Goal: Task Accomplishment & Management: Manage account settings

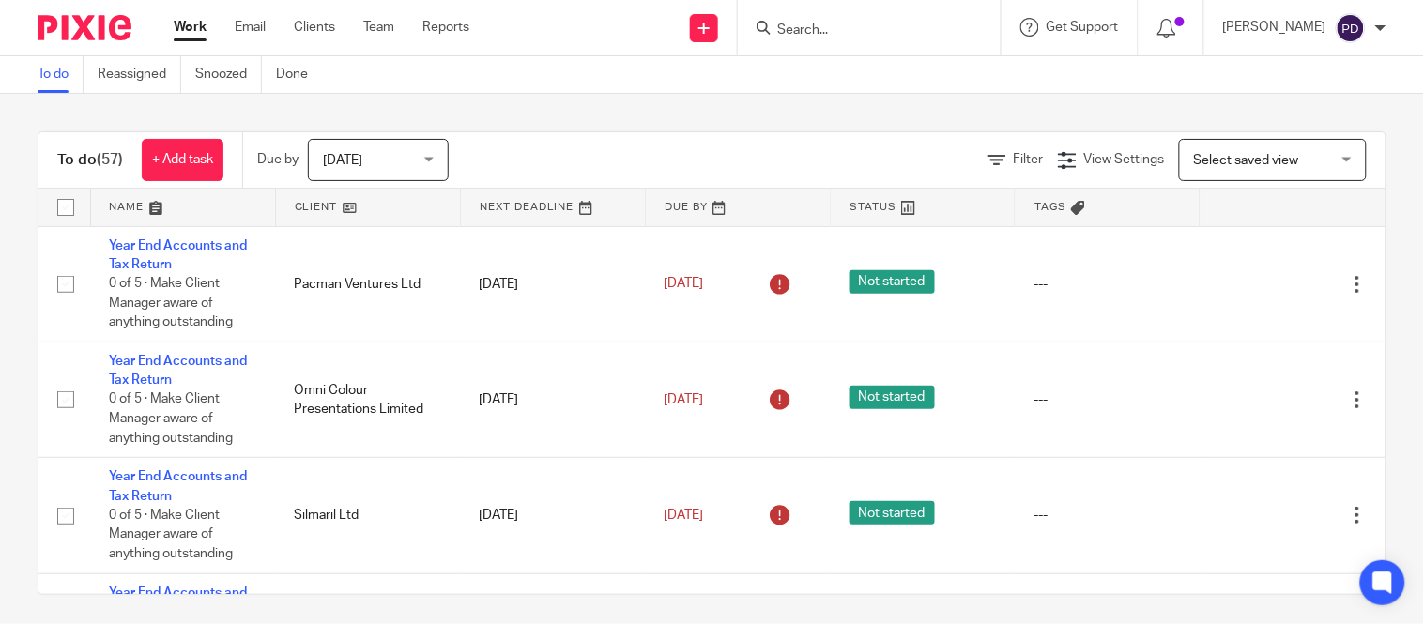
click at [776, 32] on input "Search" at bounding box center [860, 31] width 169 height 17
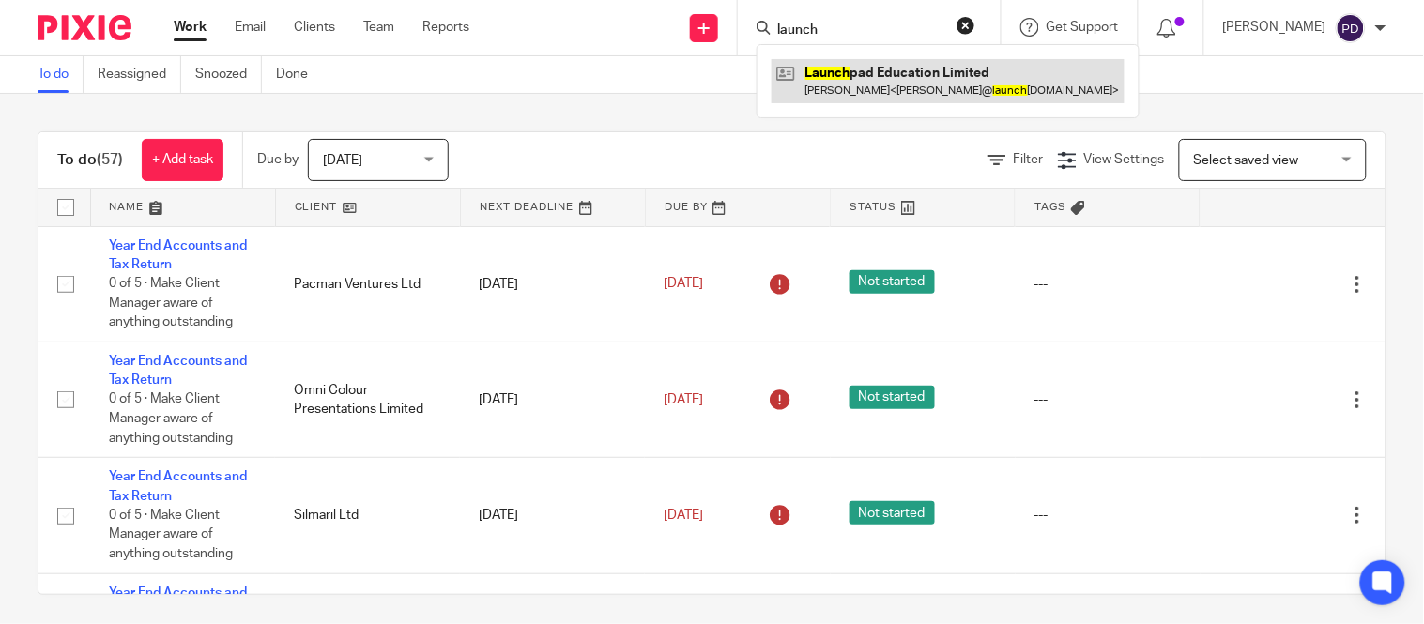
type input "launch"
click at [806, 68] on link at bounding box center [948, 80] width 353 height 43
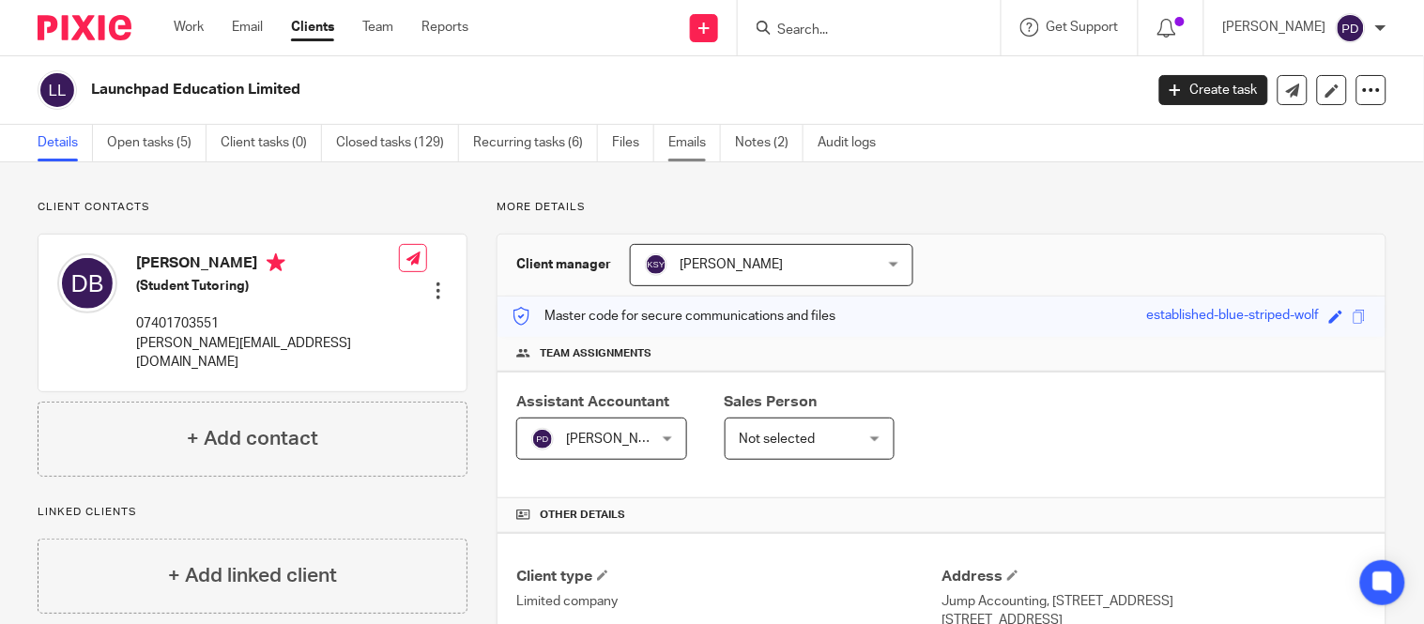
click at [696, 152] on link "Emails" at bounding box center [695, 143] width 53 height 37
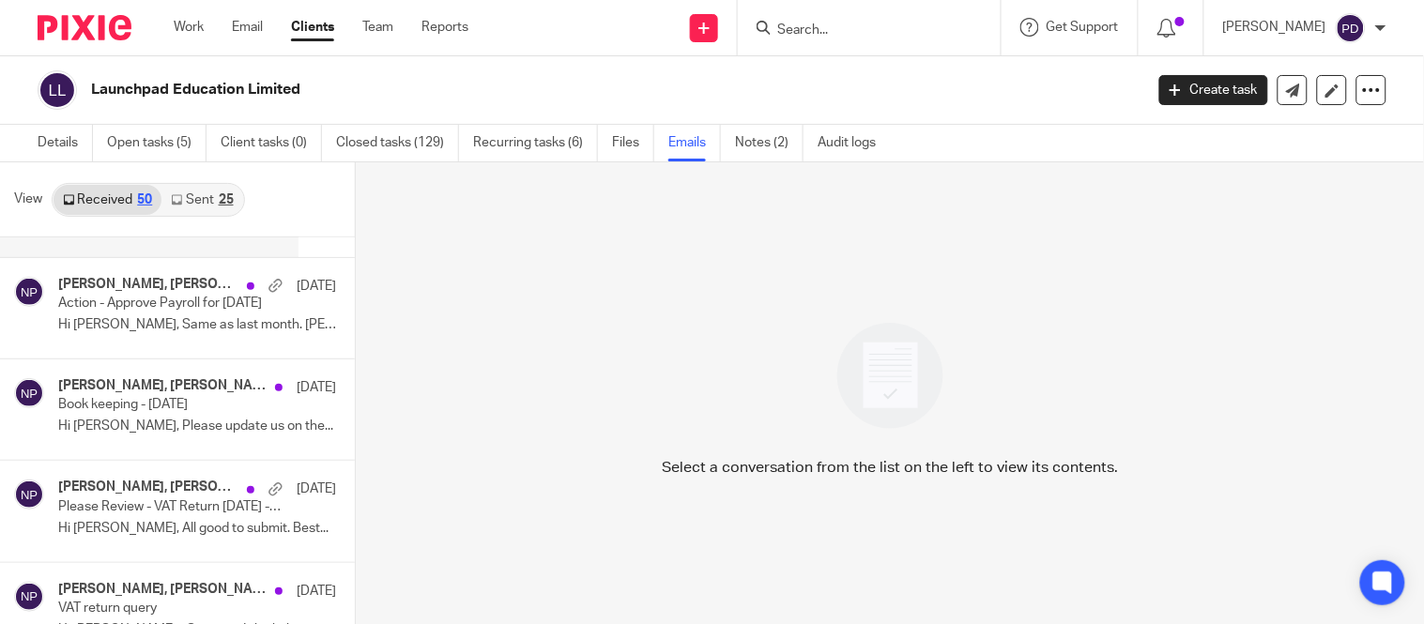
scroll to position [4152, 0]
click at [162, 409] on p "Book keeping - April 2024" at bounding box center [146, 404] width 177 height 16
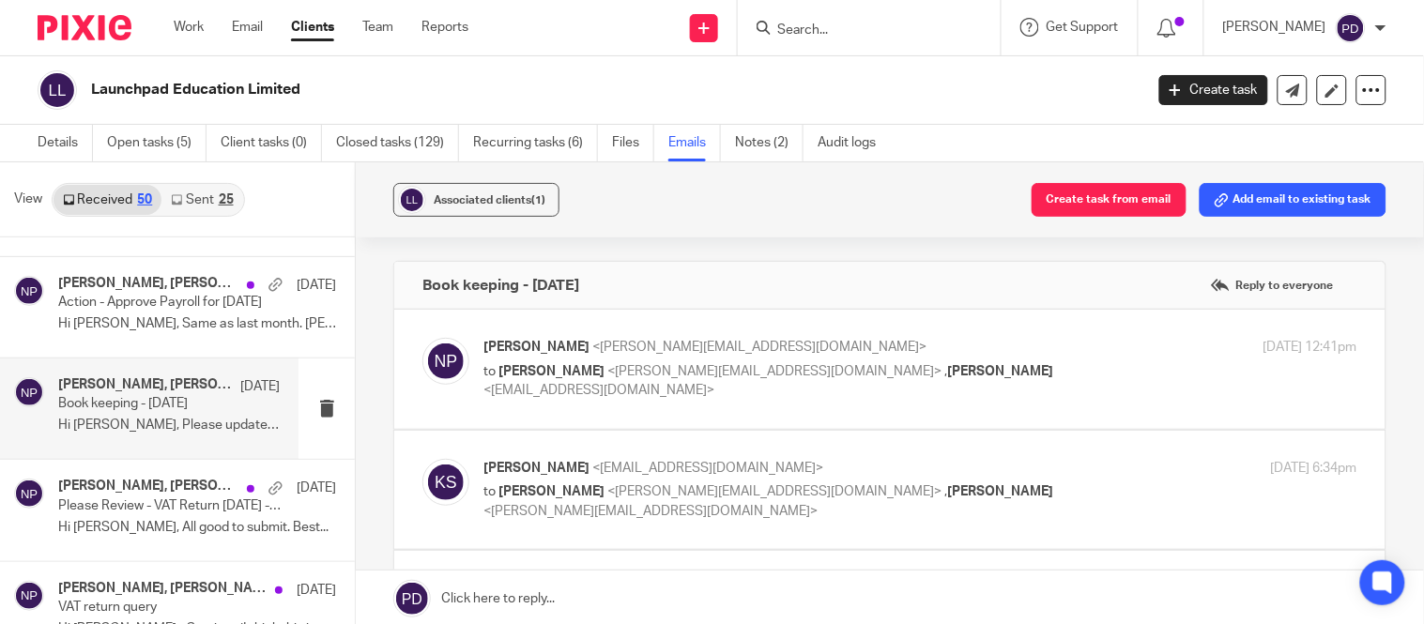
scroll to position [0, 0]
click at [490, 410] on label at bounding box center [890, 369] width 992 height 119
click at [423, 338] on input "checkbox" at bounding box center [422, 337] width 1 height 1
checkbox input "true"
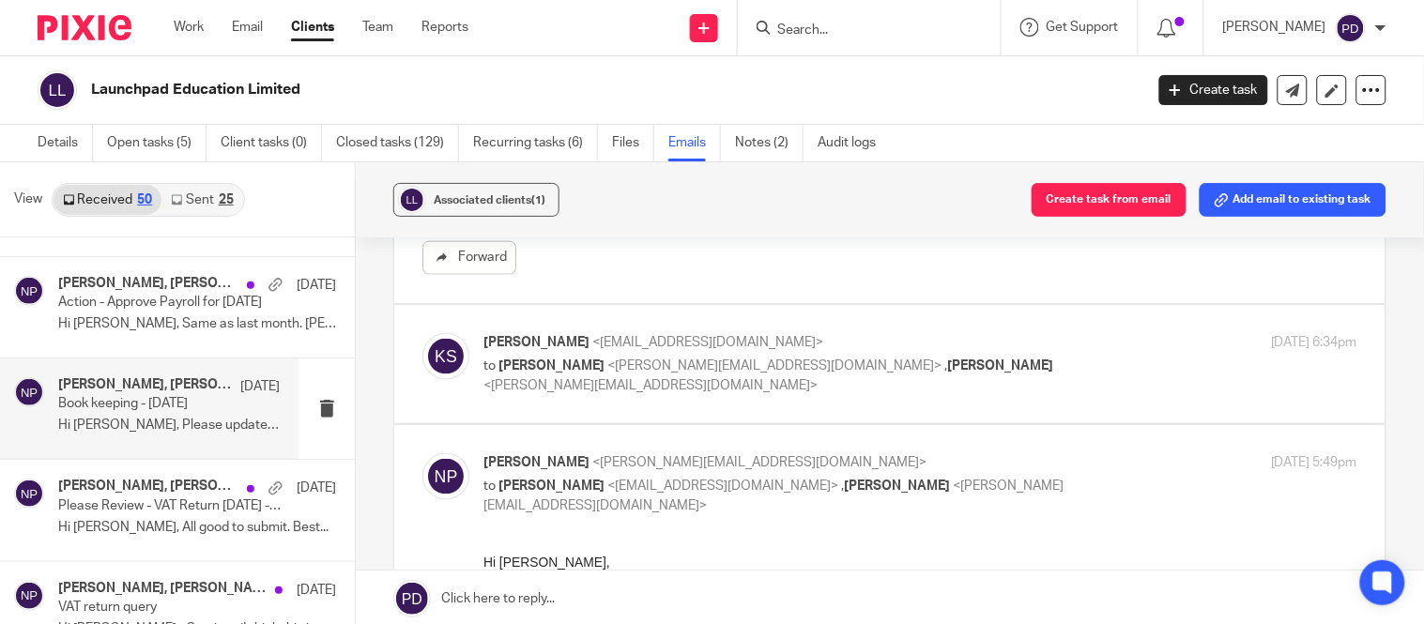
scroll to position [648, 0]
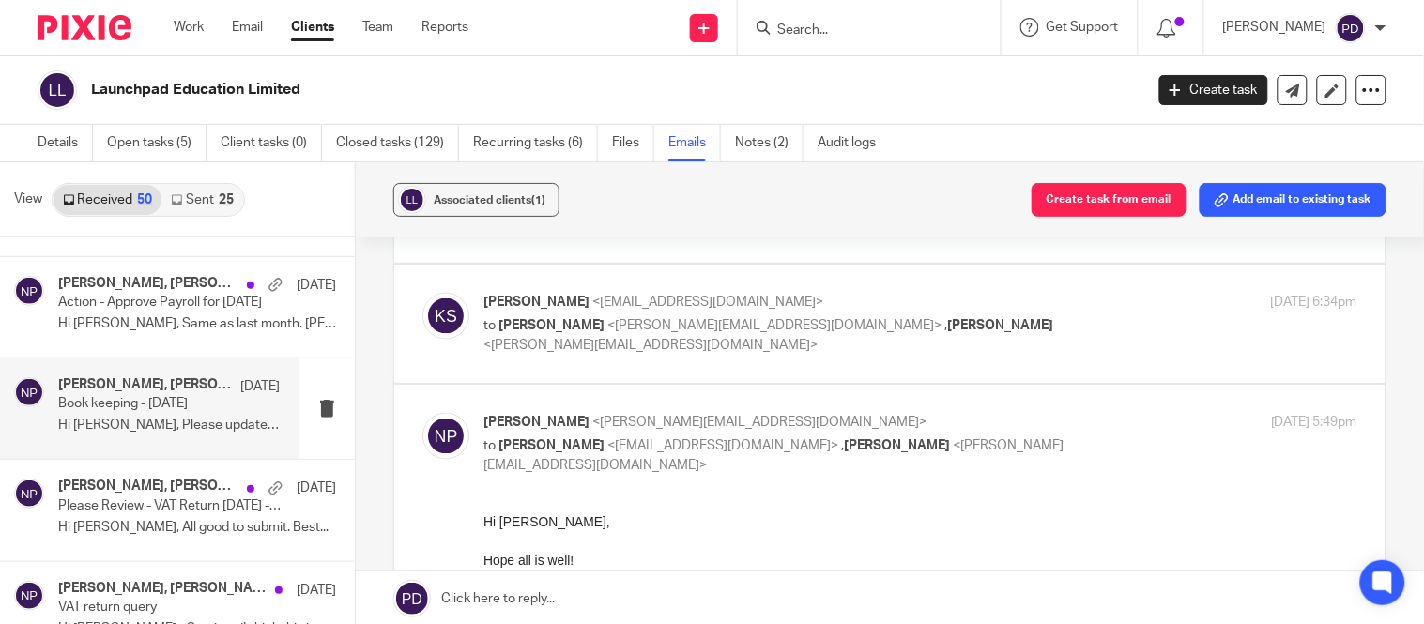
click at [561, 362] on label at bounding box center [890, 324] width 992 height 119
click at [423, 293] on input "checkbox" at bounding box center [422, 292] width 1 height 1
checkbox input "true"
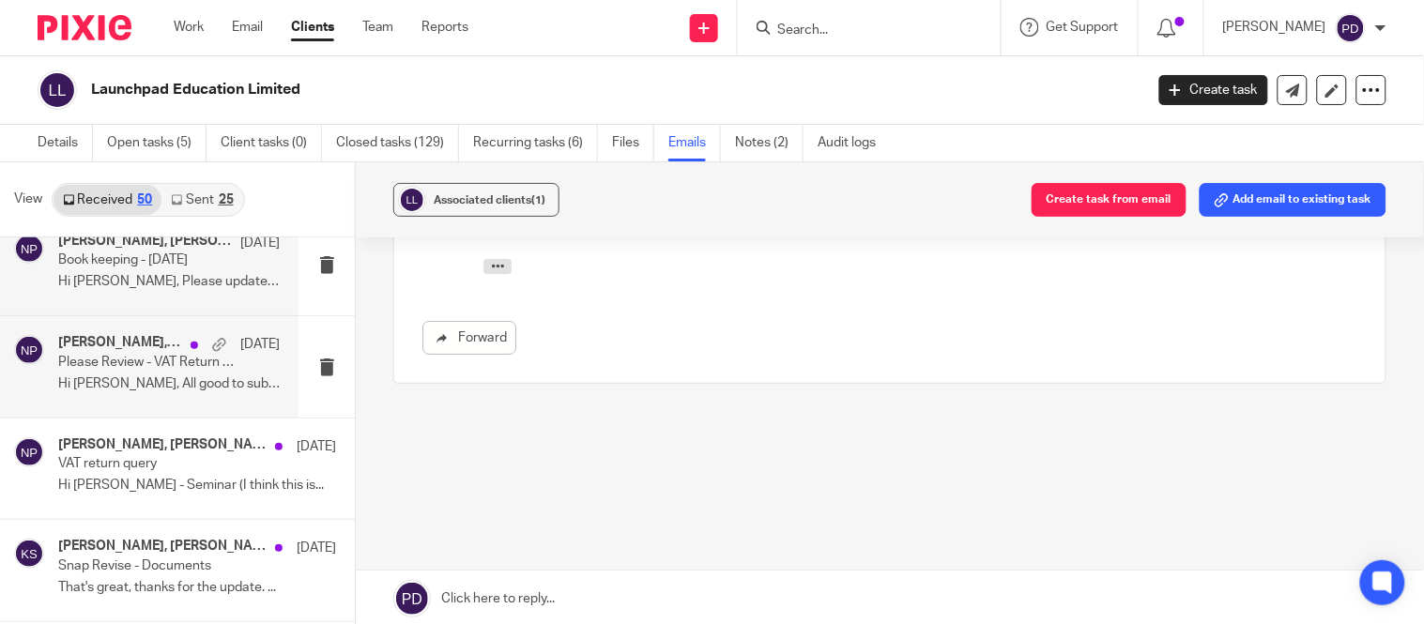
scroll to position [4323, 0]
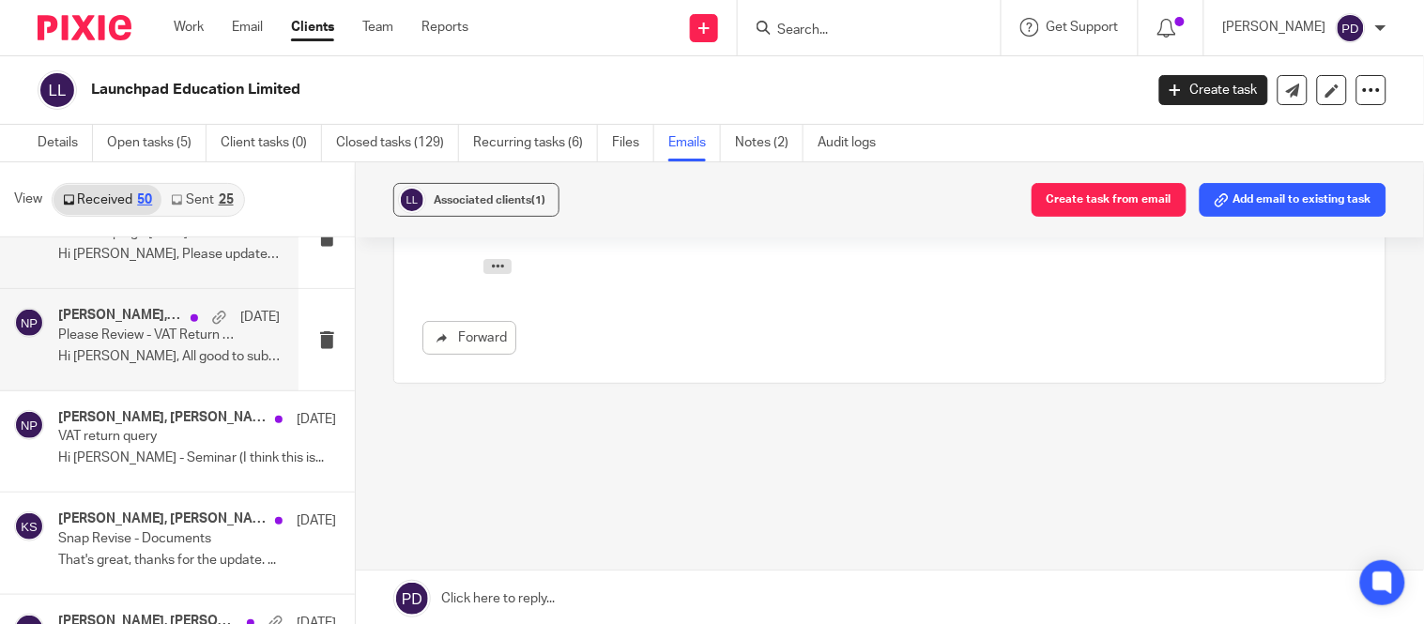
click at [126, 364] on p "Hi Nithu, All good to submit. Best..." at bounding box center [169, 357] width 222 height 16
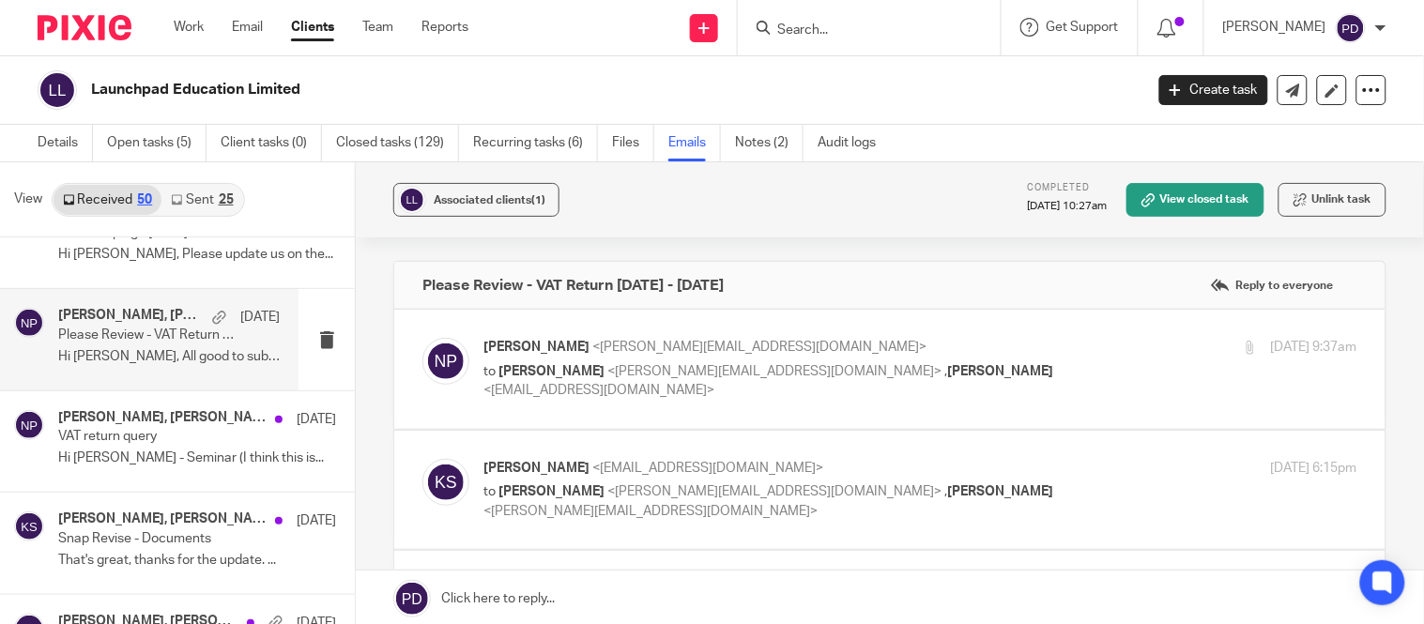
scroll to position [0, 0]
click at [512, 419] on label at bounding box center [890, 369] width 992 height 119
click at [423, 338] on input "checkbox" at bounding box center [422, 337] width 1 height 1
checkbox input "true"
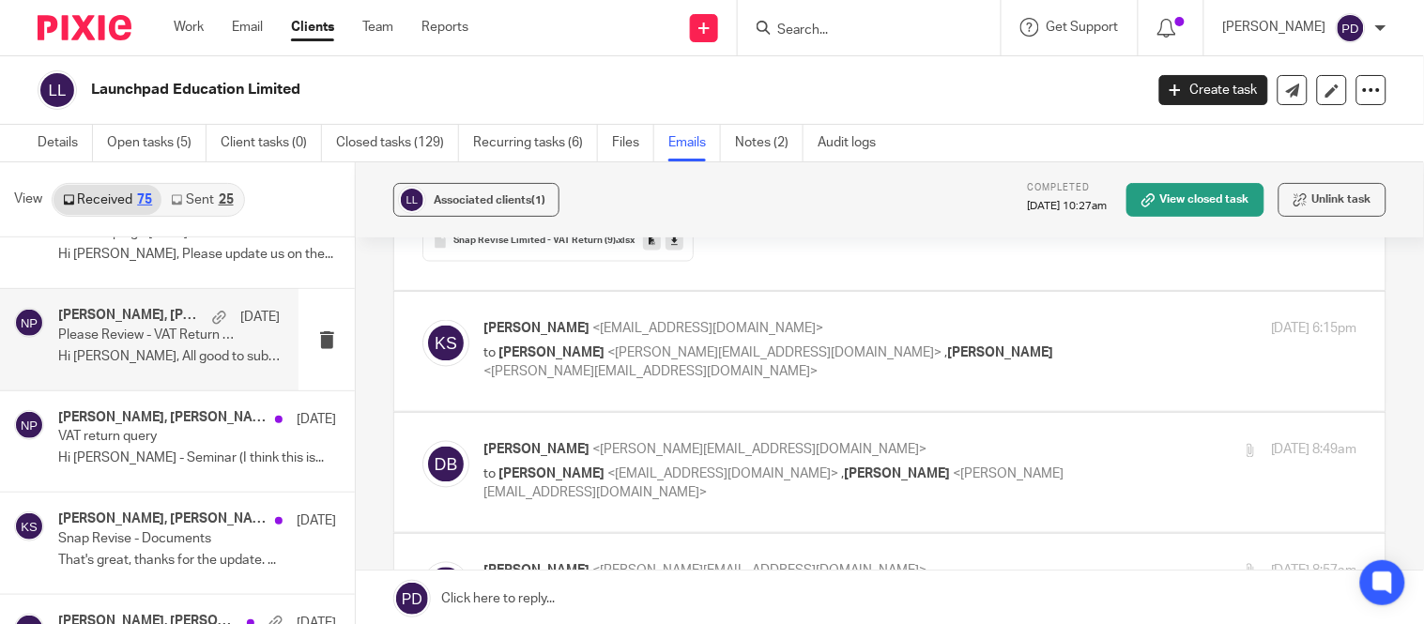
scroll to position [770, 0]
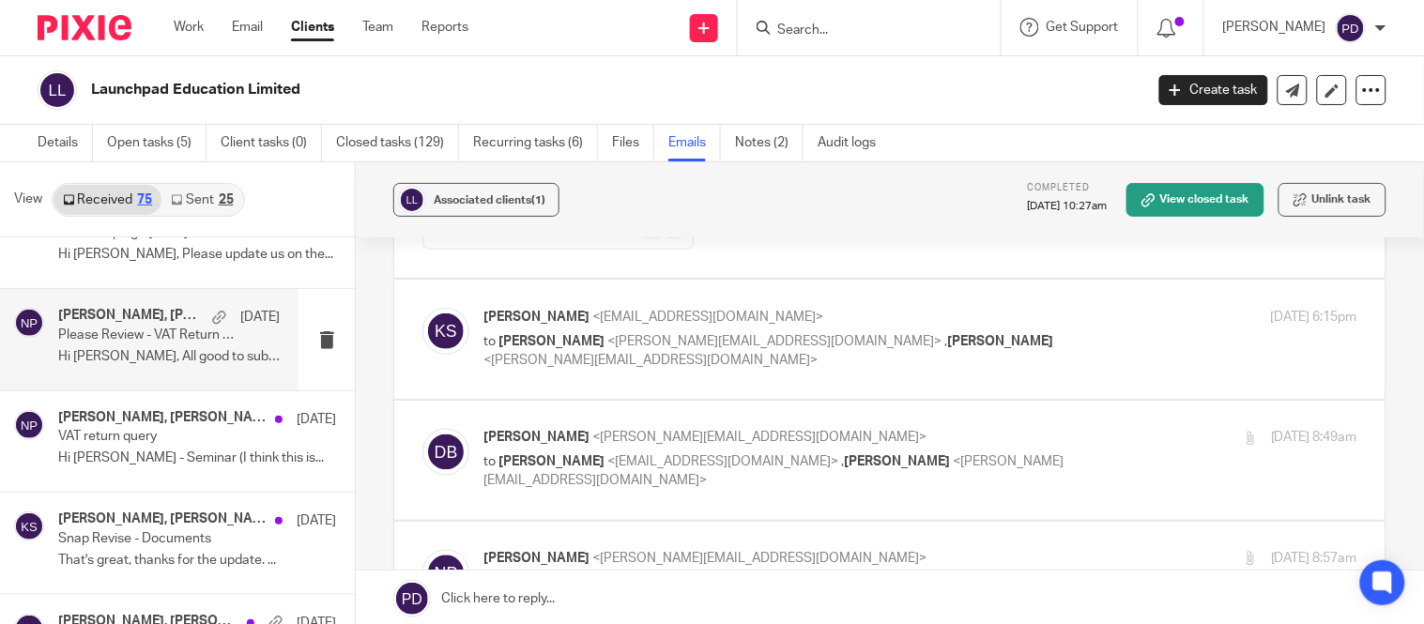
click at [575, 388] on label at bounding box center [890, 339] width 992 height 119
click at [423, 308] on input "checkbox" at bounding box center [422, 307] width 1 height 1
checkbox input "true"
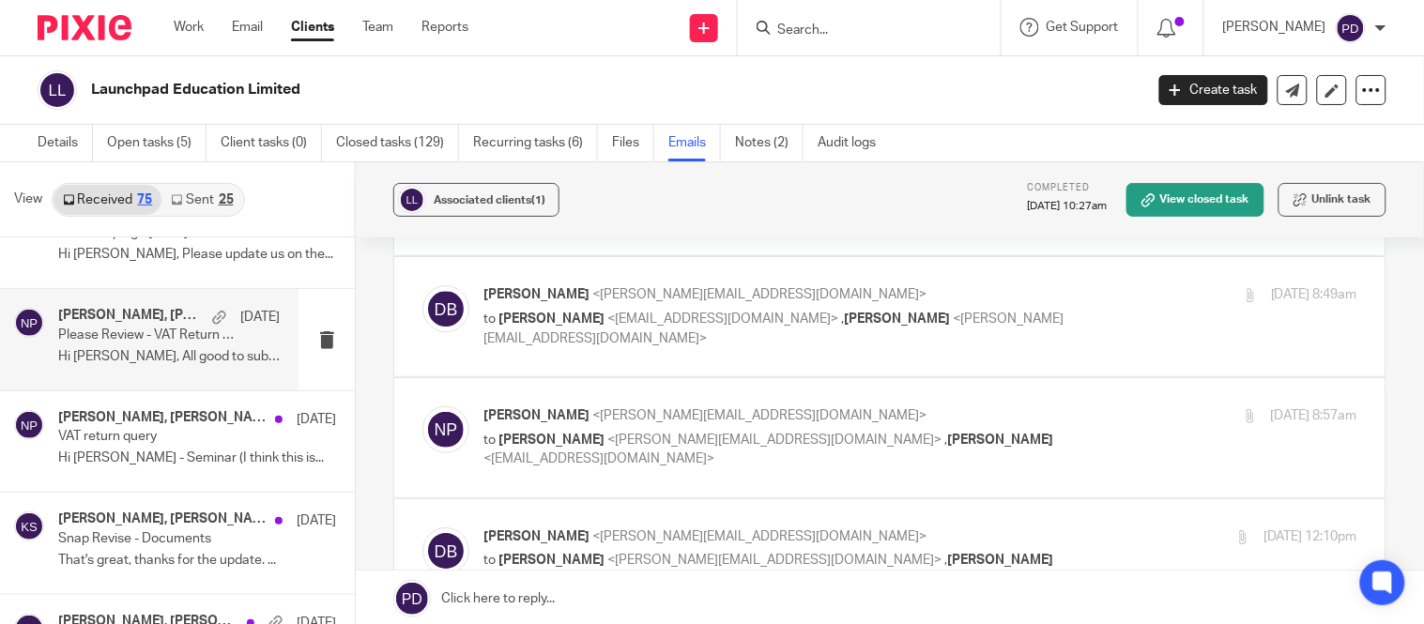
scroll to position [1457, 0]
click at [632, 484] on label at bounding box center [890, 436] width 992 height 119
click at [423, 406] on input "checkbox" at bounding box center [422, 405] width 1 height 1
checkbox input "true"
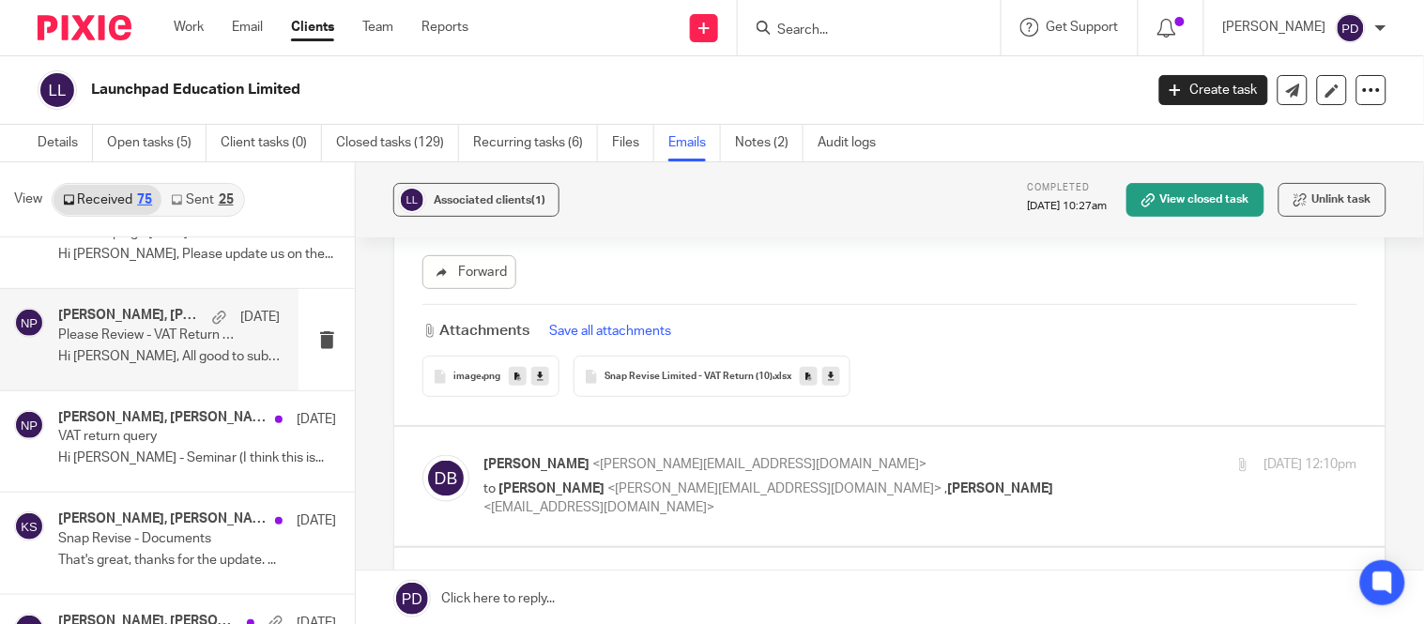
scroll to position [2411, 0]
click at [602, 519] on label at bounding box center [890, 485] width 992 height 119
click at [423, 454] on input "checkbox" at bounding box center [422, 454] width 1 height 1
checkbox input "true"
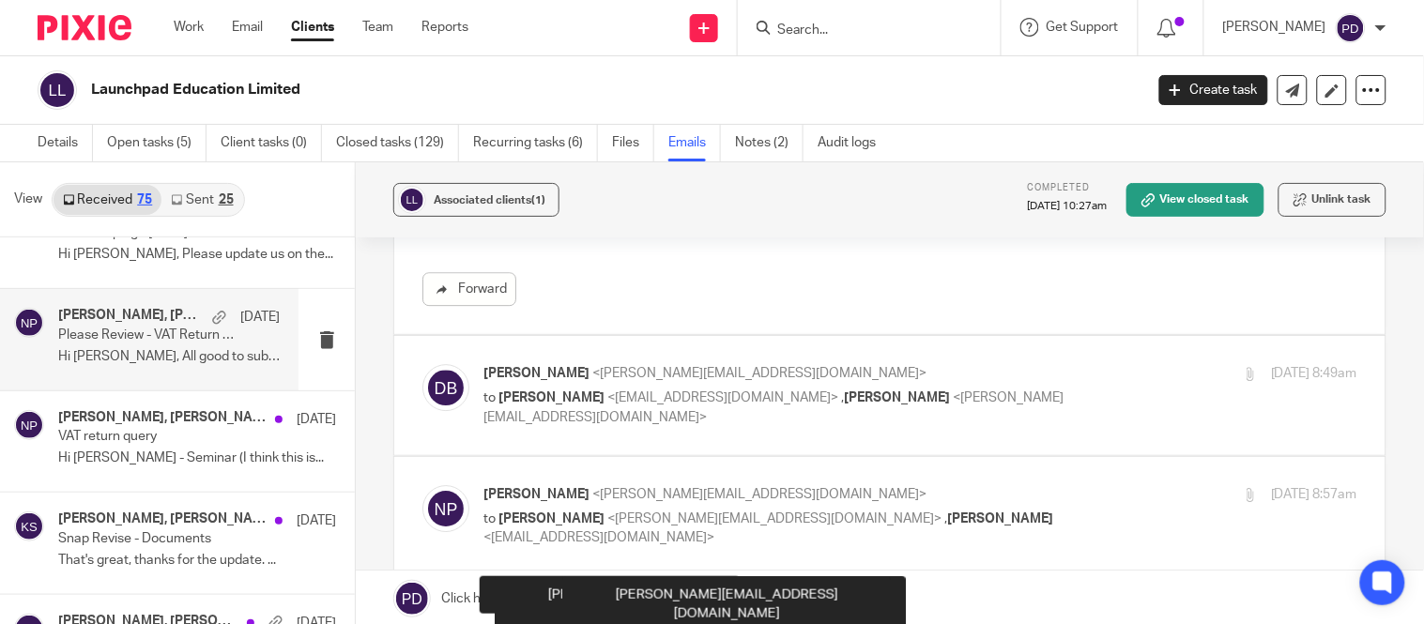
scroll to position [1348, 0]
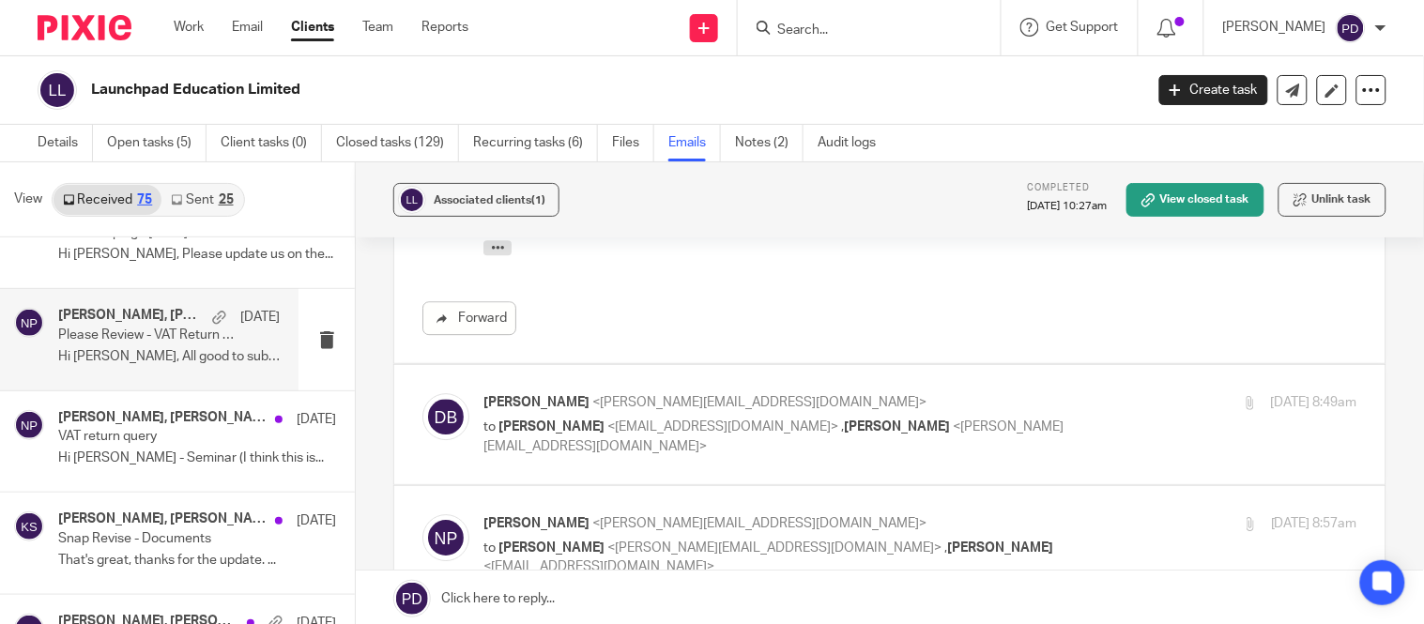
click at [575, 460] on label at bounding box center [890, 424] width 992 height 119
click at [423, 393] on input "checkbox" at bounding box center [422, 393] width 1 height 1
checkbox input "true"
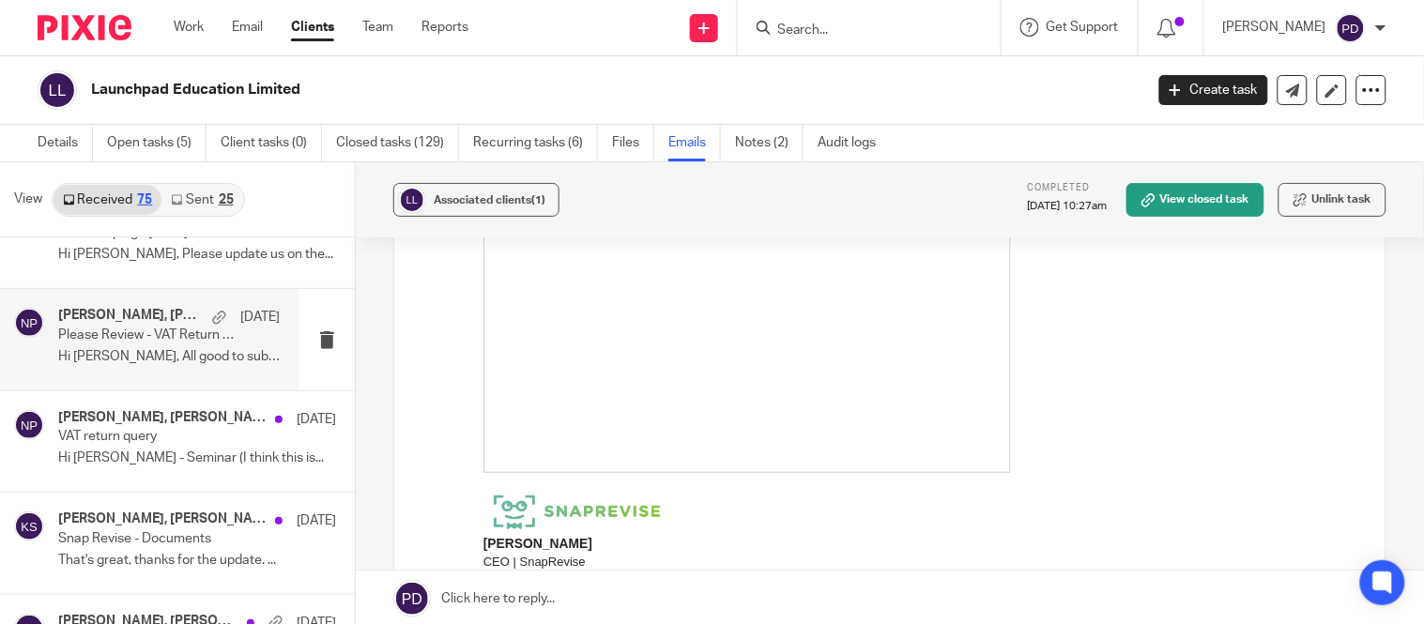
scroll to position [1778, 0]
click at [621, 408] on img at bounding box center [747, 334] width 528 height 275
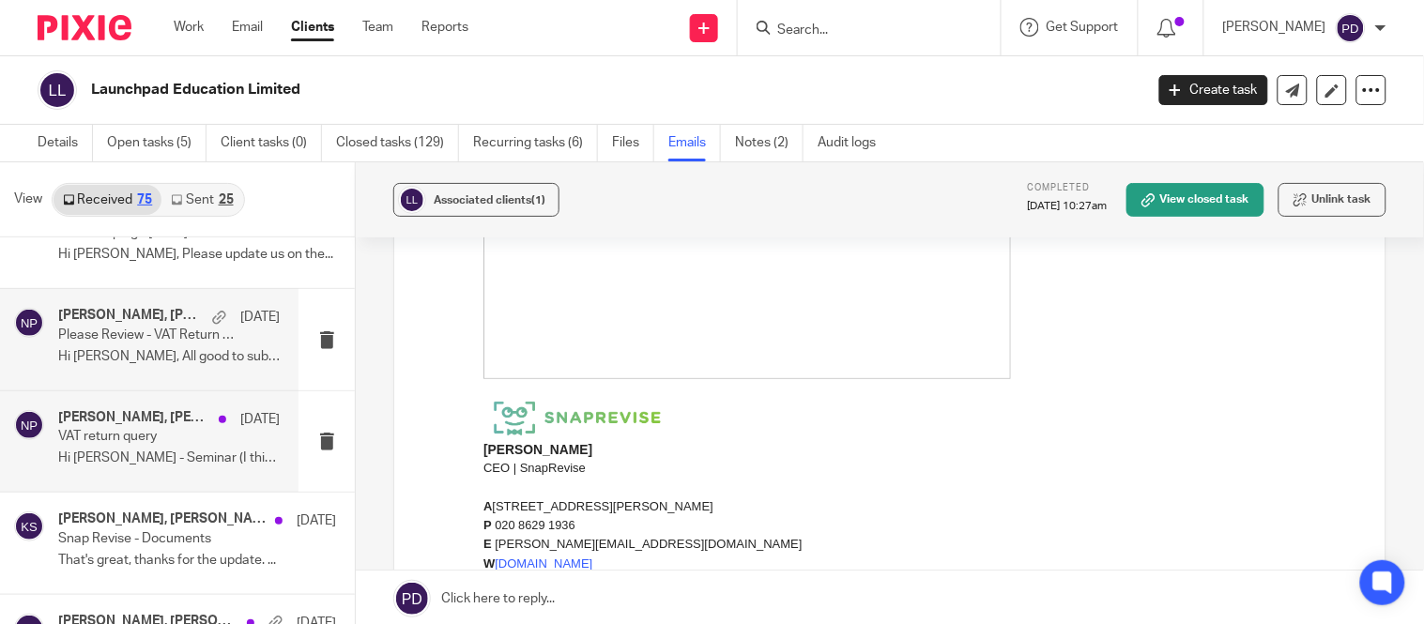
scroll to position [4395, 0]
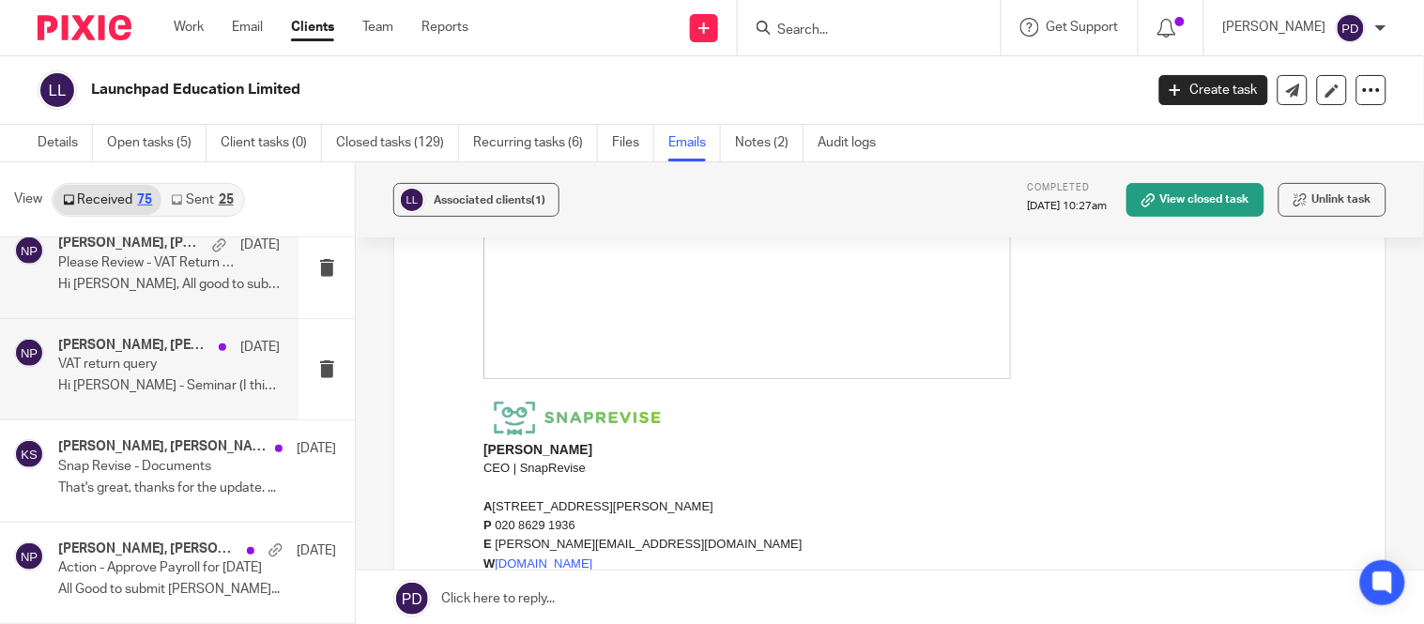
click at [128, 379] on div "Nithu Premaanand, Daniel Brand 1 May 2024 VAT return query Hi Nithu DoxZoo - Se…" at bounding box center [169, 369] width 222 height 63
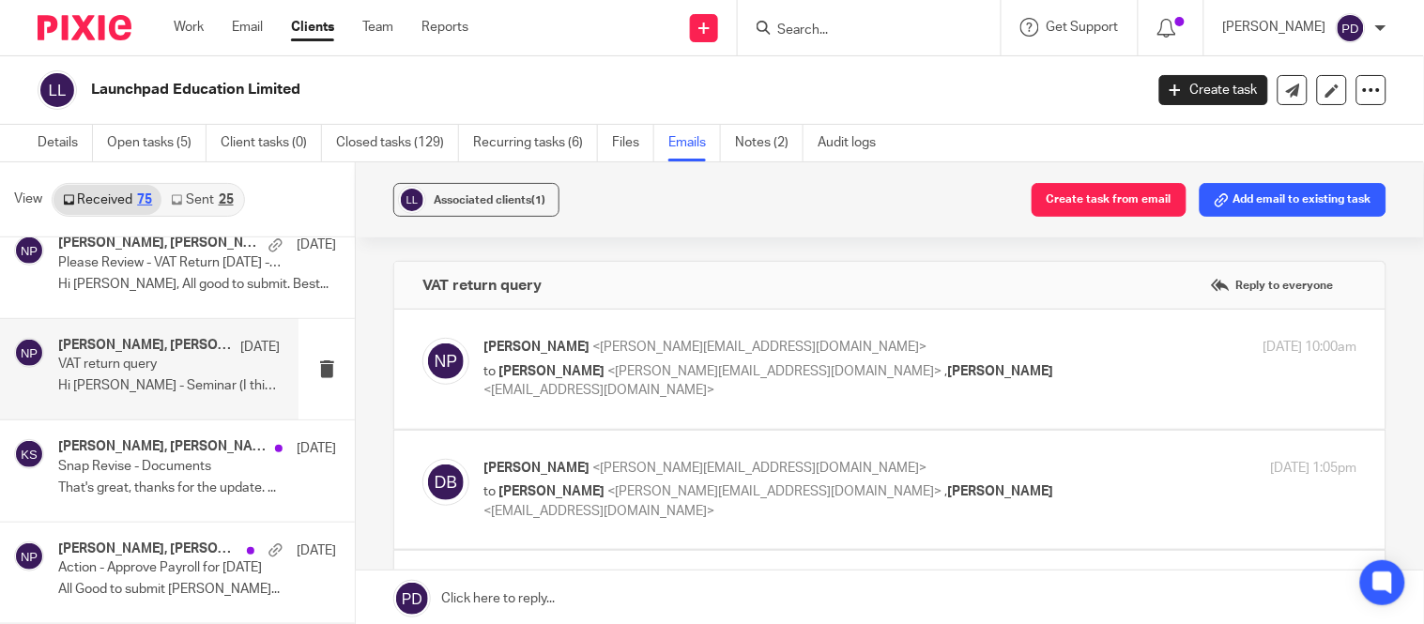
scroll to position [0, 0]
click at [556, 409] on label at bounding box center [890, 369] width 992 height 119
click at [423, 338] on input "checkbox" at bounding box center [422, 337] width 1 height 1
checkbox input "true"
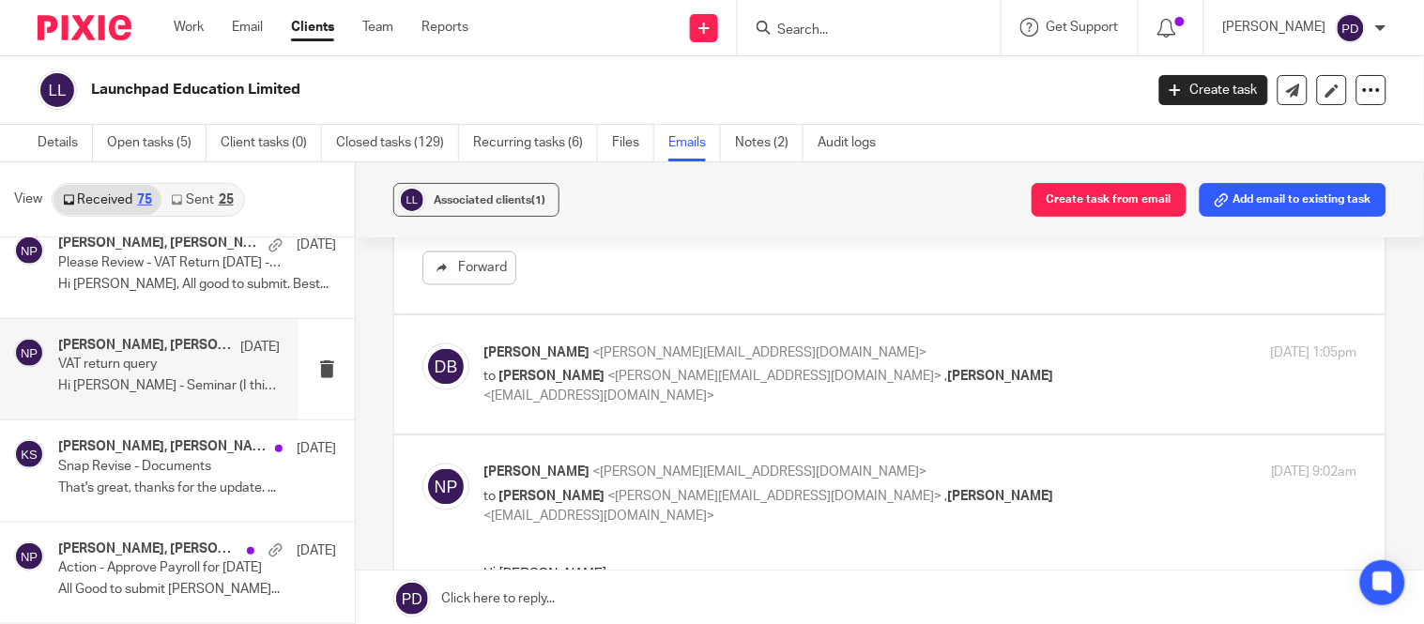
scroll to position [808, 0]
click at [583, 404] on p "to Nithu Premaanand <nithu@jumpaccounting.co.uk> , Kian Sadoughi-Yarand <kian@j…" at bounding box center [775, 384] width 582 height 38
checkbox input "true"
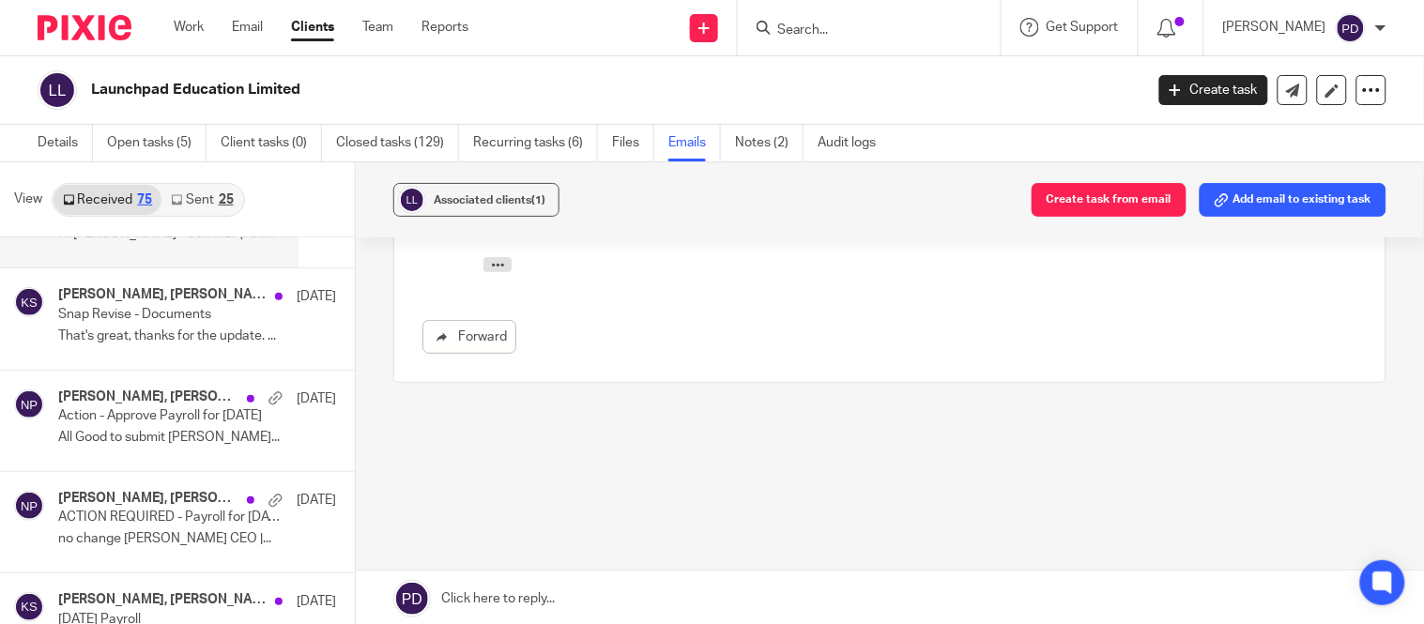
scroll to position [4549, 0]
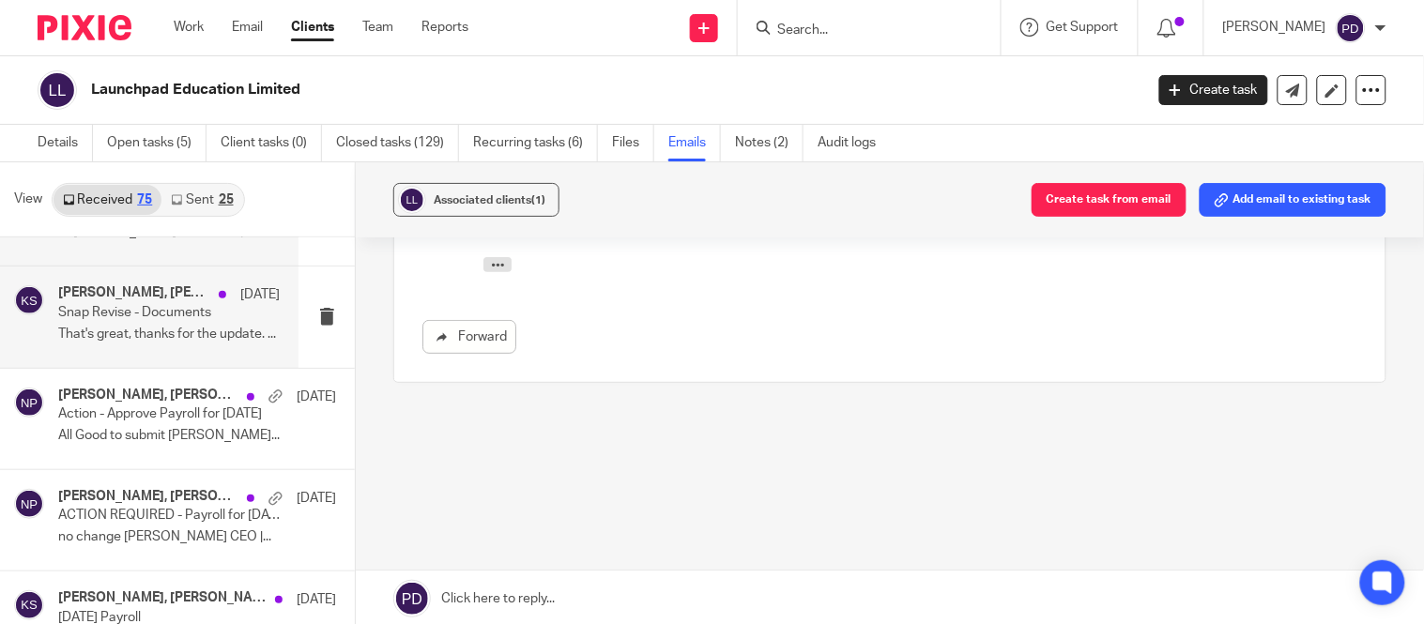
click at [183, 336] on p "That's great, thanks for the update. ..." at bounding box center [169, 335] width 222 height 16
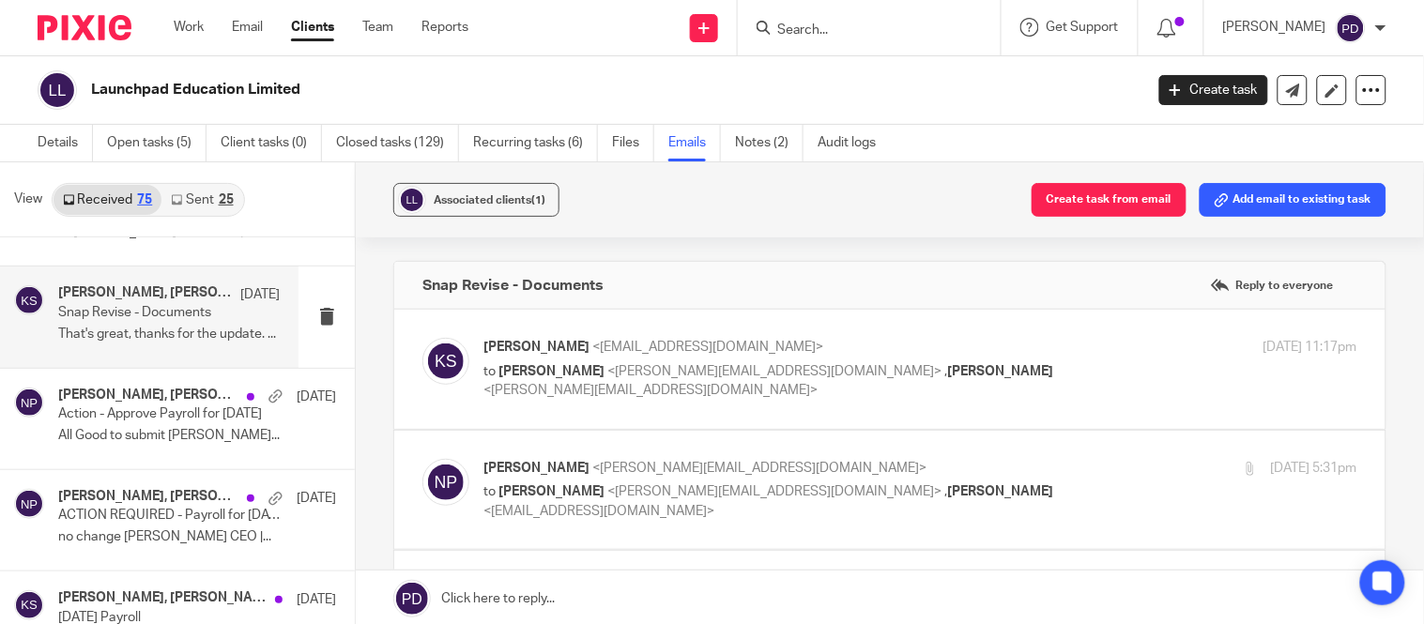
scroll to position [0, 0]
click at [629, 405] on label at bounding box center [890, 369] width 992 height 119
click at [423, 338] on input "checkbox" at bounding box center [422, 337] width 1 height 1
checkbox input "true"
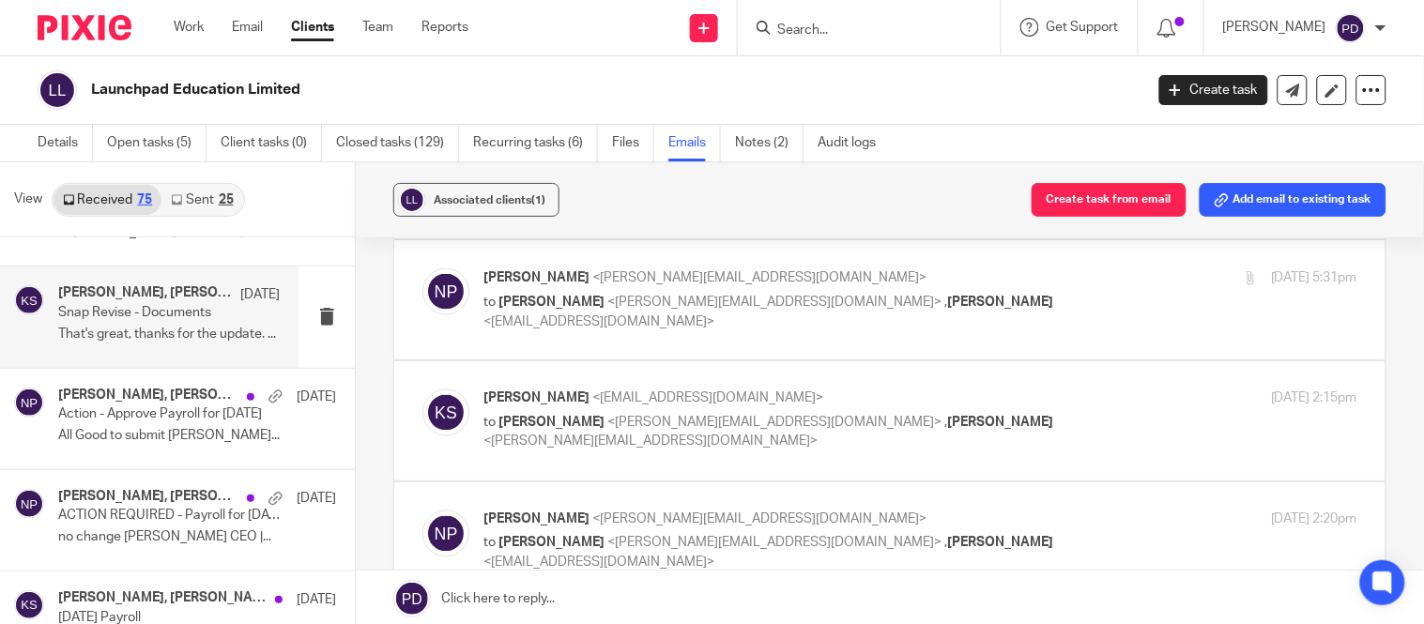
scroll to position [729, 0]
click at [598, 349] on label at bounding box center [890, 298] width 992 height 119
click at [423, 268] on input "checkbox" at bounding box center [422, 267] width 1 height 1
checkbox input "true"
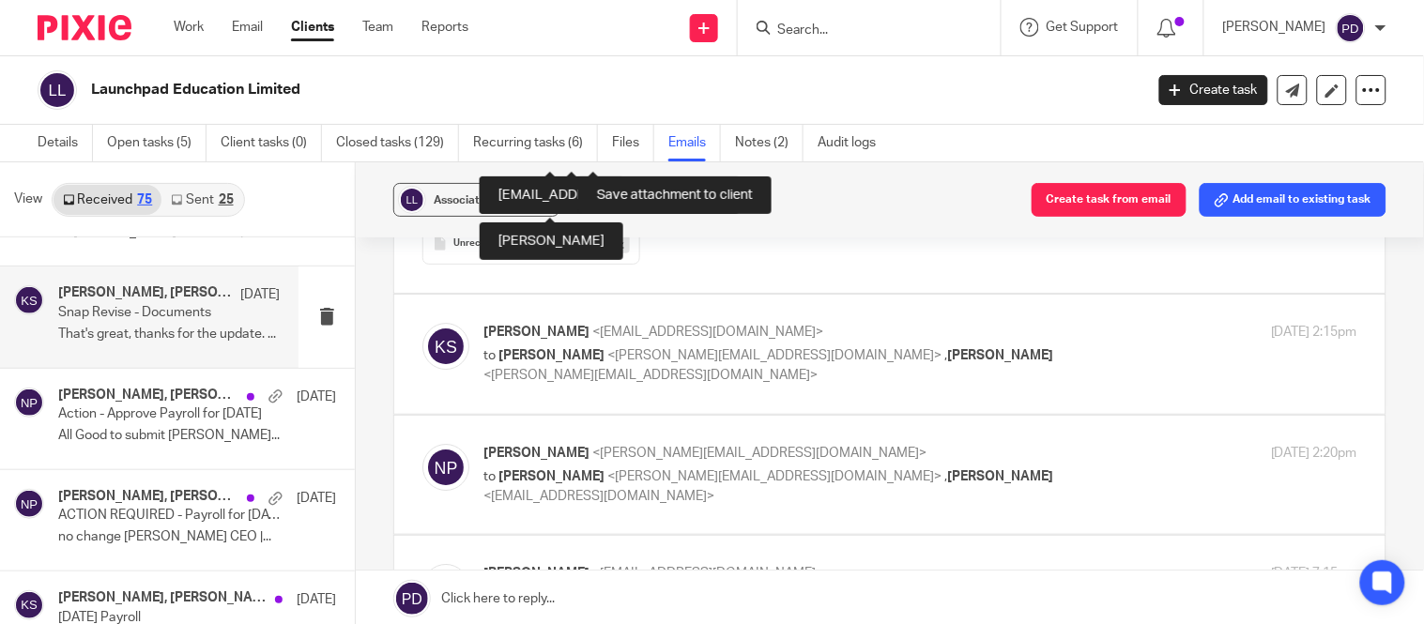
scroll to position [1630, 0]
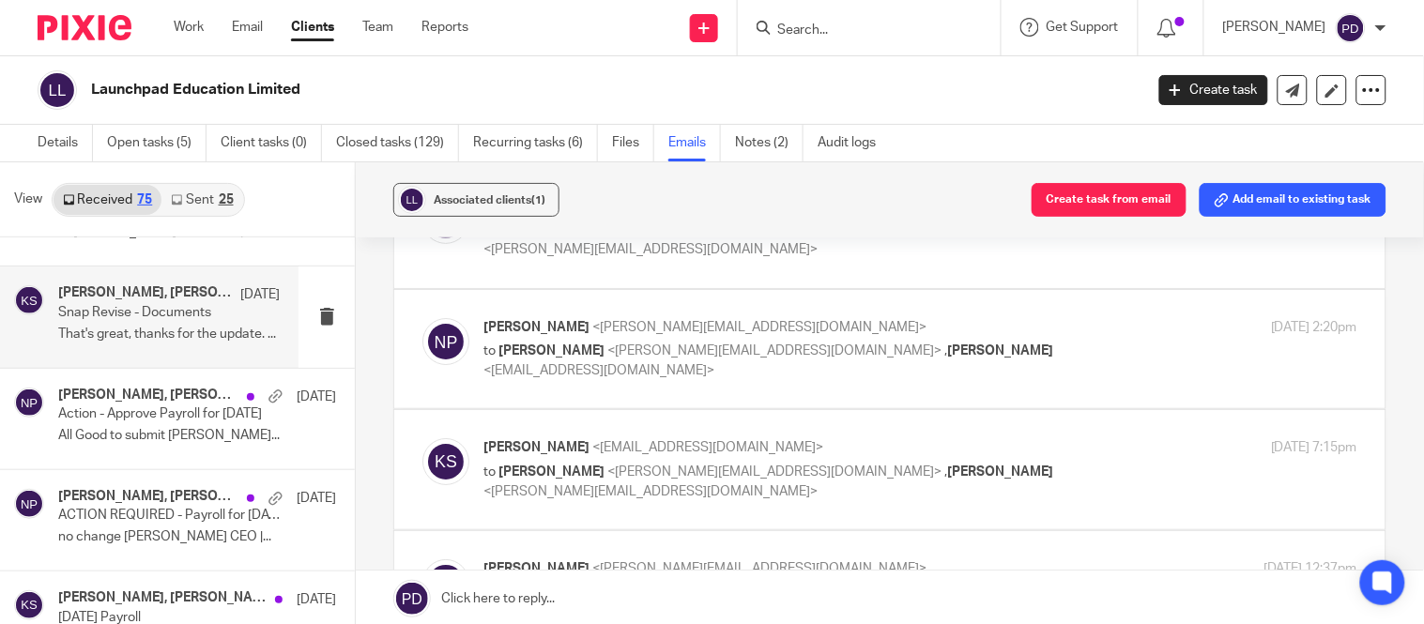
click at [611, 279] on label at bounding box center [890, 228] width 992 height 119
click at [423, 197] on input "checkbox" at bounding box center [422, 196] width 1 height 1
checkbox input "true"
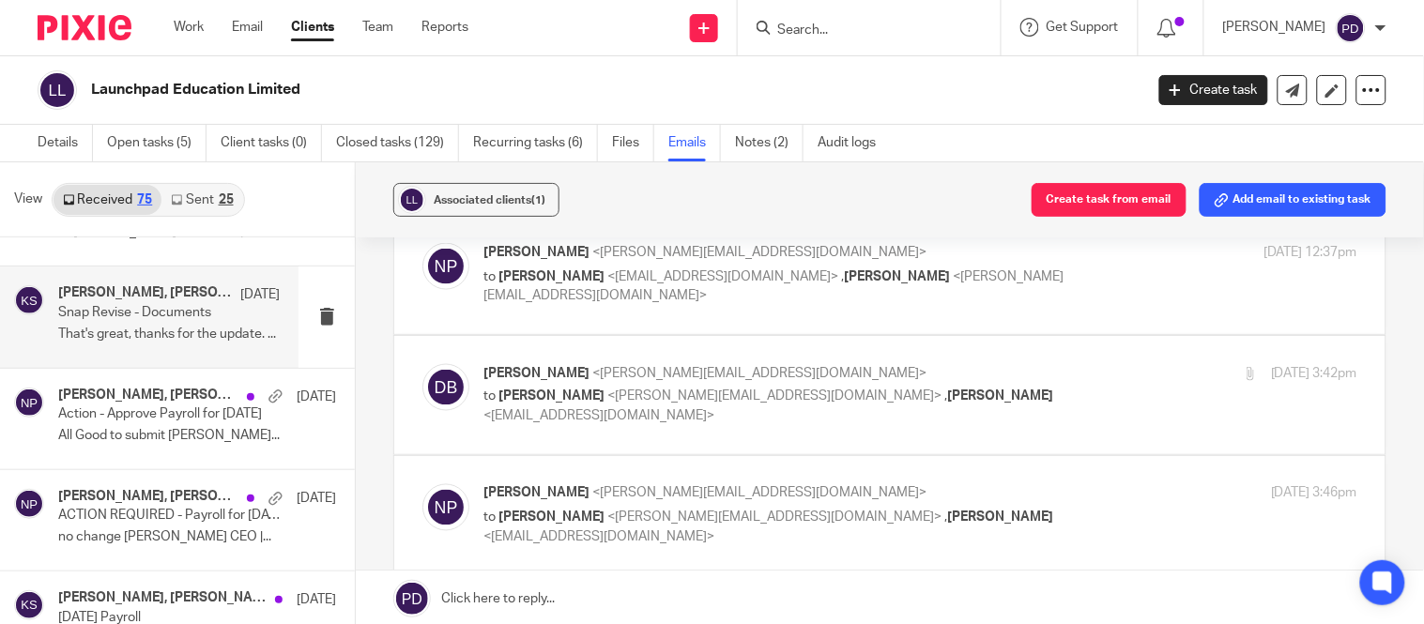
scroll to position [2529, 0]
click at [623, 436] on label at bounding box center [890, 394] width 992 height 119
click at [423, 363] on input "checkbox" at bounding box center [422, 362] width 1 height 1
checkbox input "true"
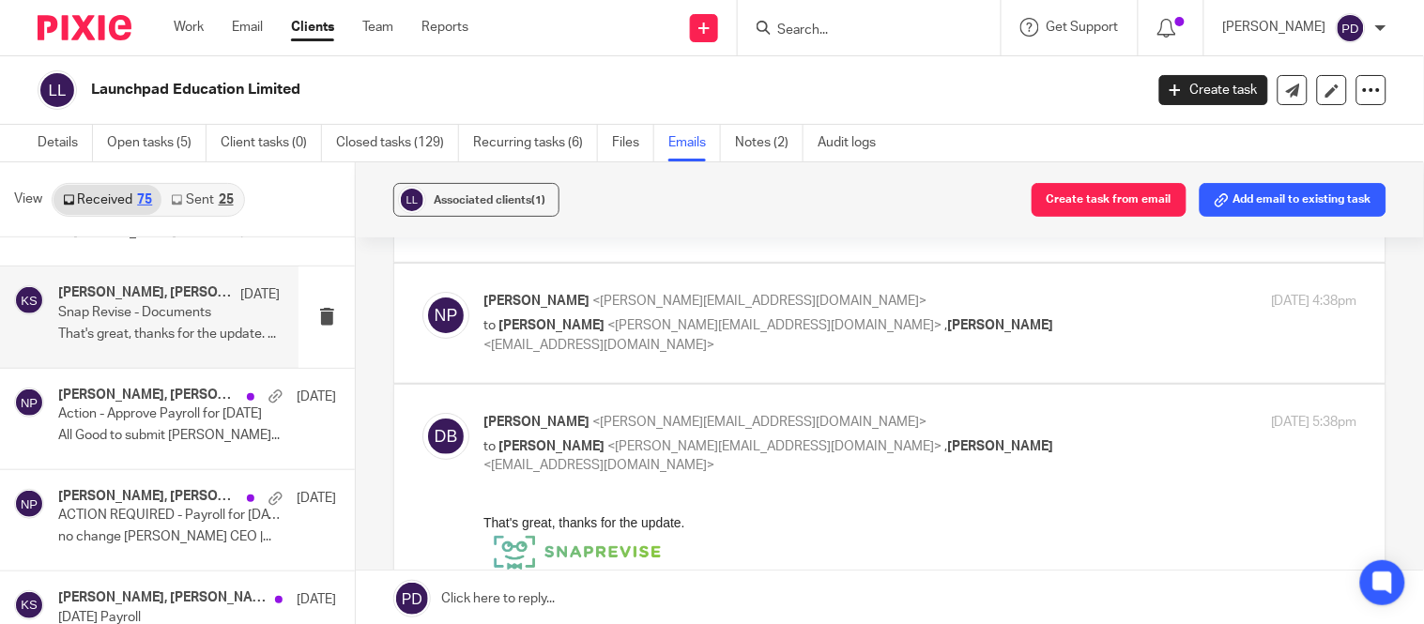
scroll to position [3610, 0]
click at [620, 377] on label at bounding box center [890, 322] width 992 height 119
click at [423, 291] on input "checkbox" at bounding box center [422, 290] width 1 height 1
checkbox input "true"
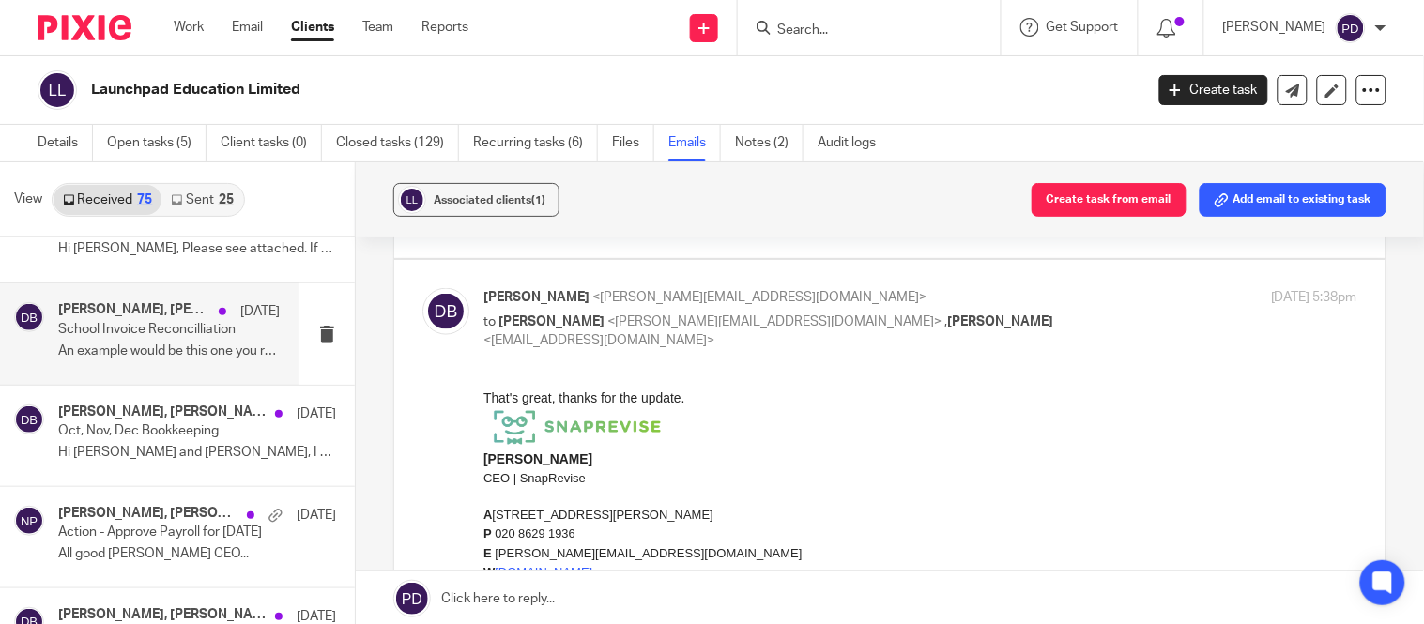
scroll to position [5959, 0]
click at [166, 357] on p "An example would be this one you reconciled..." at bounding box center [169, 350] width 222 height 16
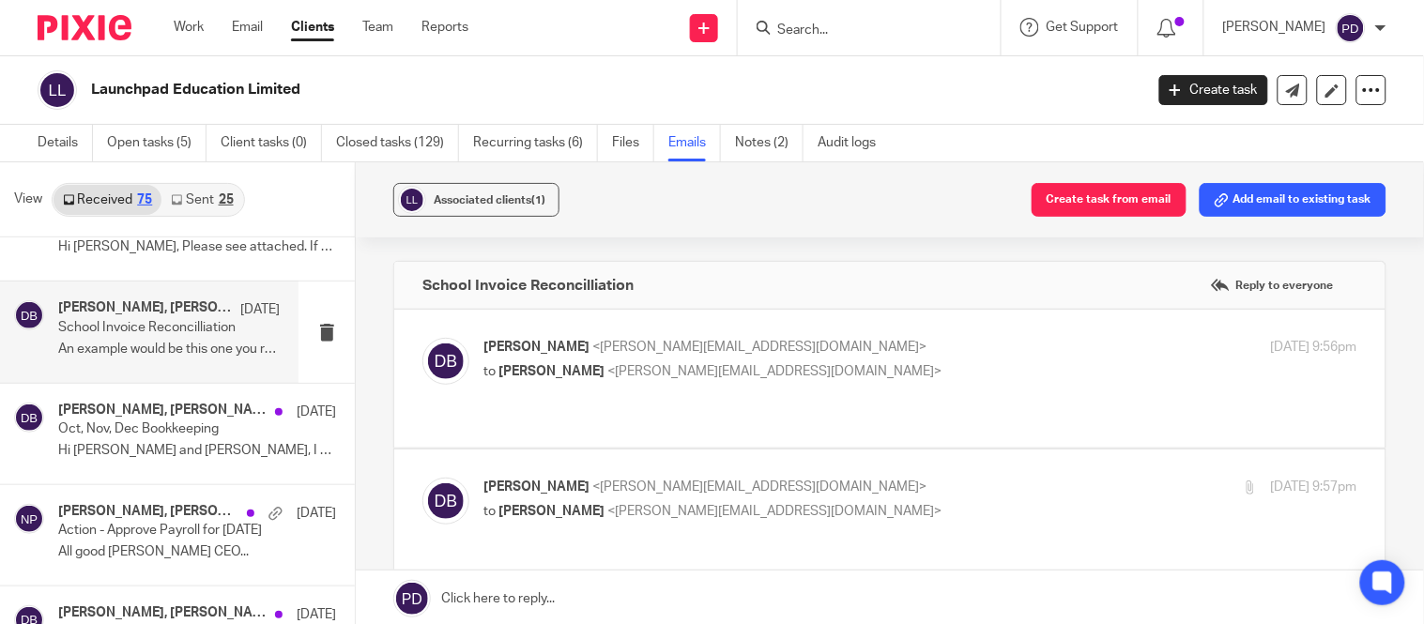
scroll to position [0, 0]
click at [585, 392] on div "Daniel Brand <daniel@snaprevise.co.uk> to Nithu Premaanand <nithu@jumpaccountin…" at bounding box center [890, 379] width 935 height 82
click at [546, 386] on div "Daniel Brand <daniel@snaprevise.co.uk> to Nithu Premaanand <nithu@jumpaccountin…" at bounding box center [890, 379] width 935 height 82
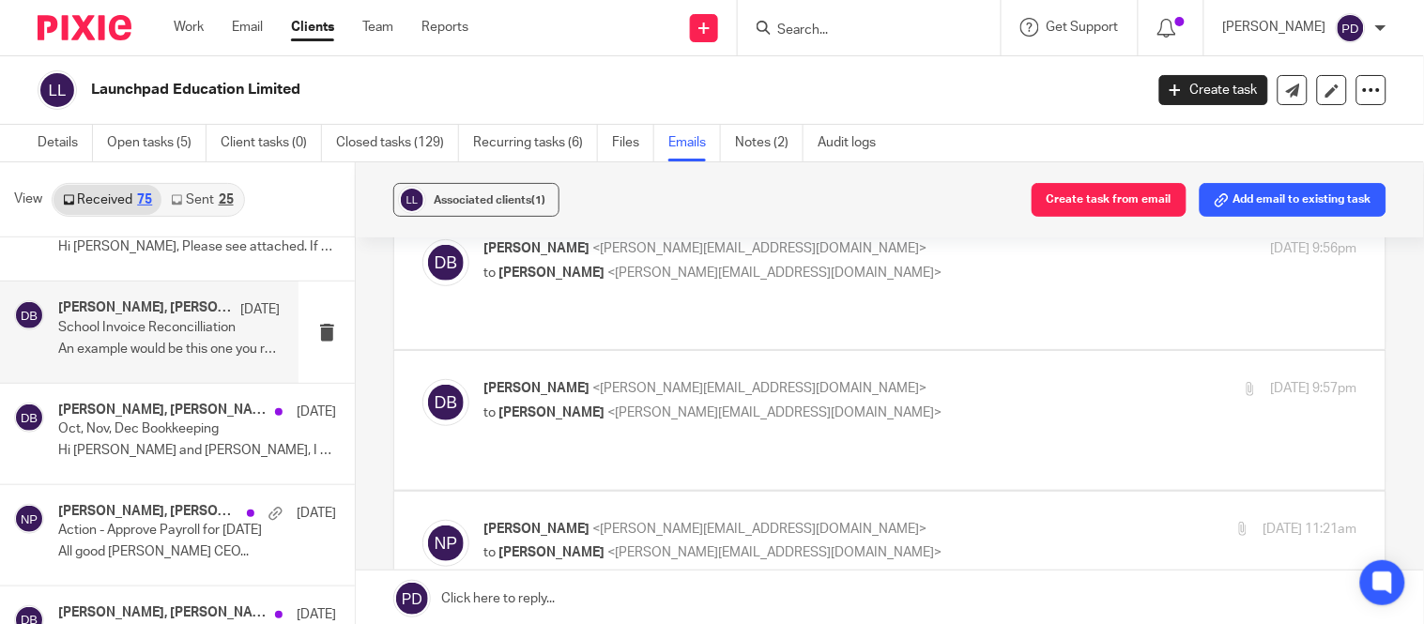
scroll to position [100, 0]
click at [556, 421] on div "Daniel Brand <daniel@snaprevise.co.uk> to Nithu Premaanand <nithu@jumpaccountin…" at bounding box center [890, 419] width 935 height 82
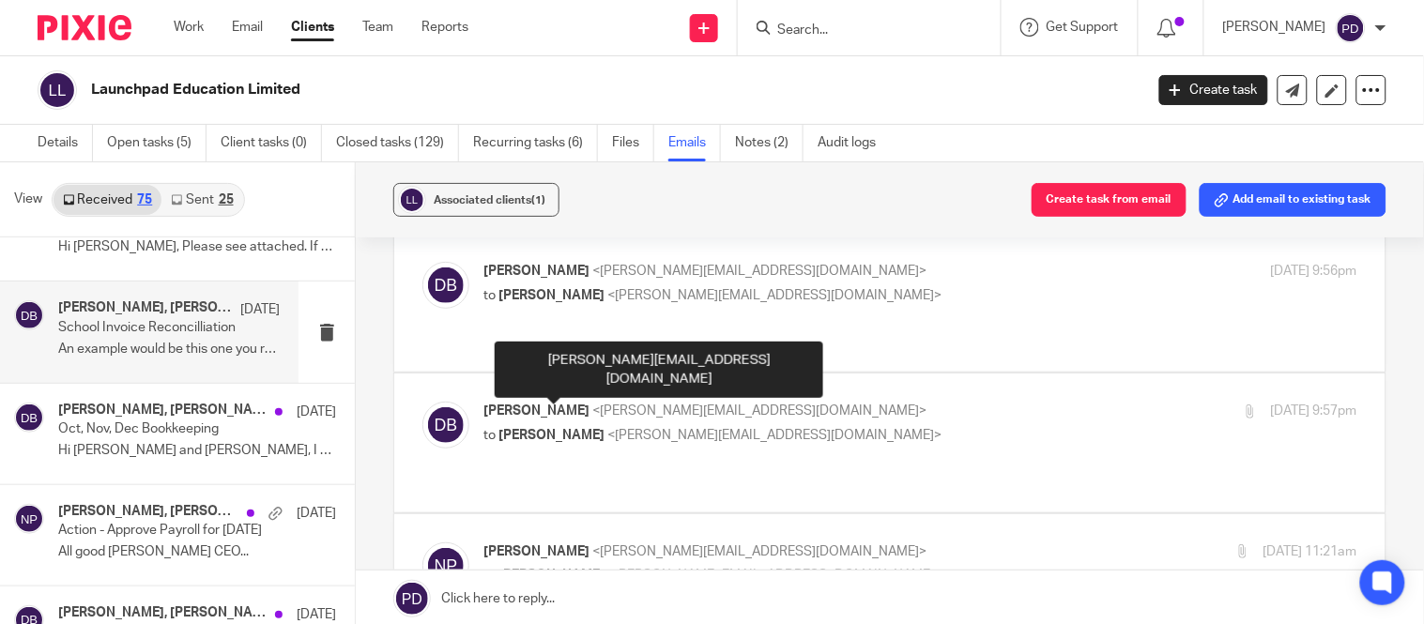
scroll to position [75, 0]
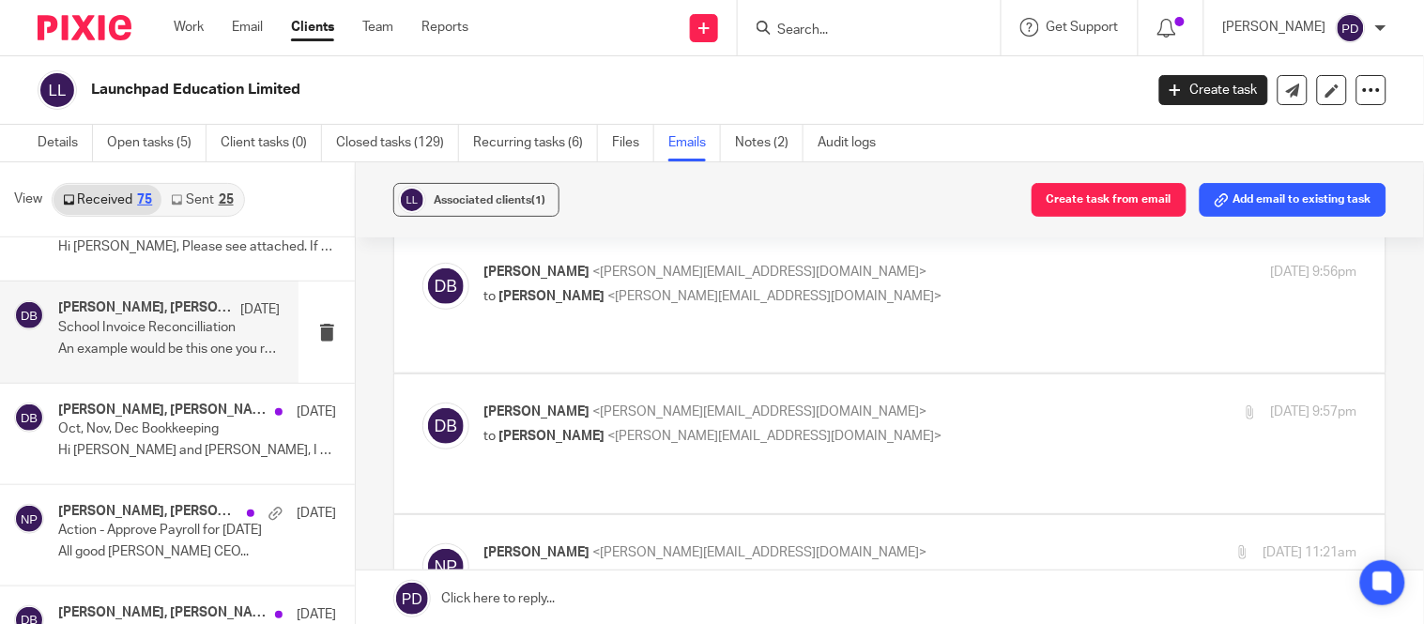
click at [511, 445] on div "Daniel Brand <daniel@snaprevise.co.uk> to Nithu Premaanand <nithu@jumpaccountin…" at bounding box center [890, 444] width 935 height 82
click at [593, 437] on div "Daniel Brand <daniel@snaprevise.co.uk> to Nithu Premaanand <nithu@jumpaccountin…" at bounding box center [890, 444] width 935 height 82
click at [522, 310] on div "Daniel Brand <daniel@snaprevise.co.uk> to Nithu Premaanand <nithu@jumpaccountin…" at bounding box center [921, 286] width 874 height 47
checkbox input "true"
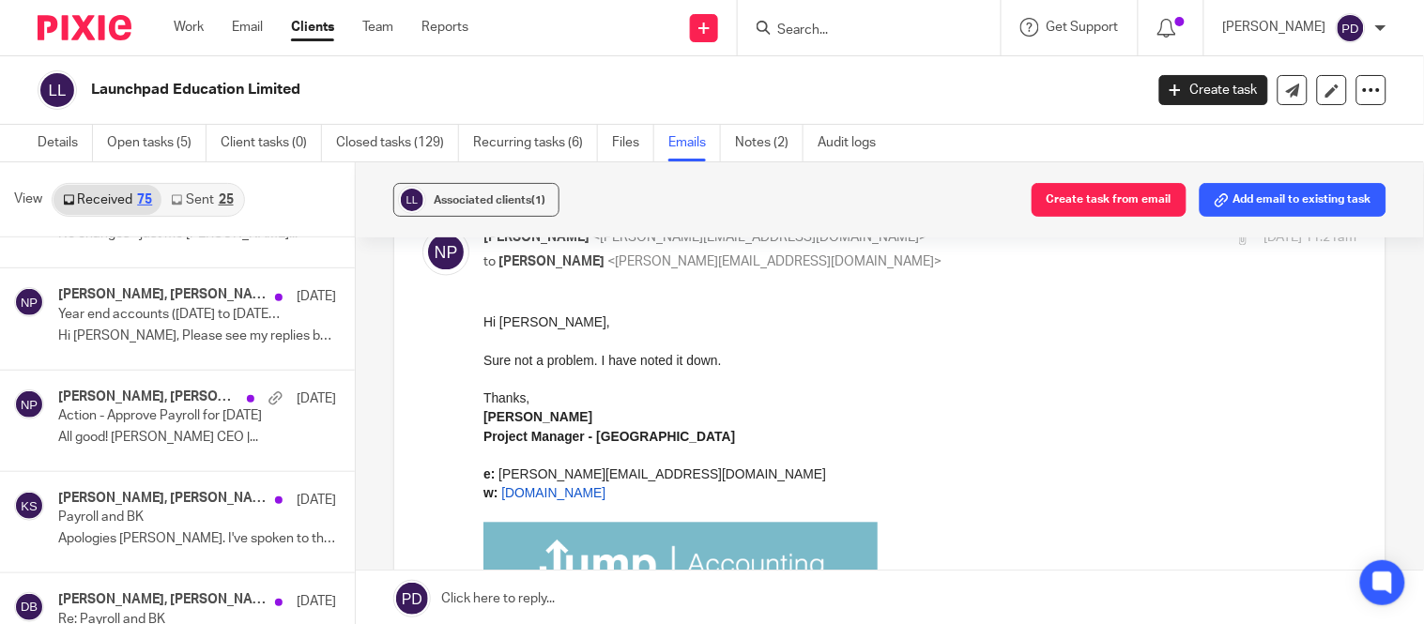
scroll to position [6585, 0]
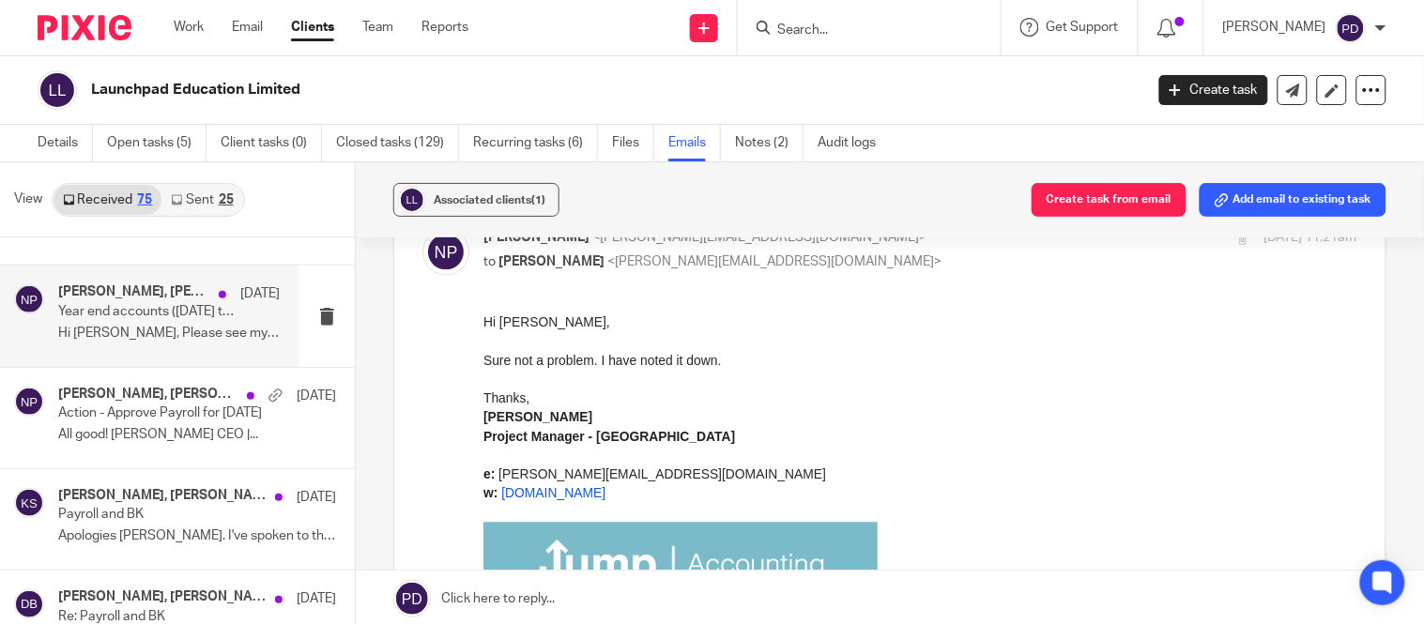
click at [174, 340] on p "Hi Nithu, Please see my replies below: ..." at bounding box center [169, 334] width 222 height 16
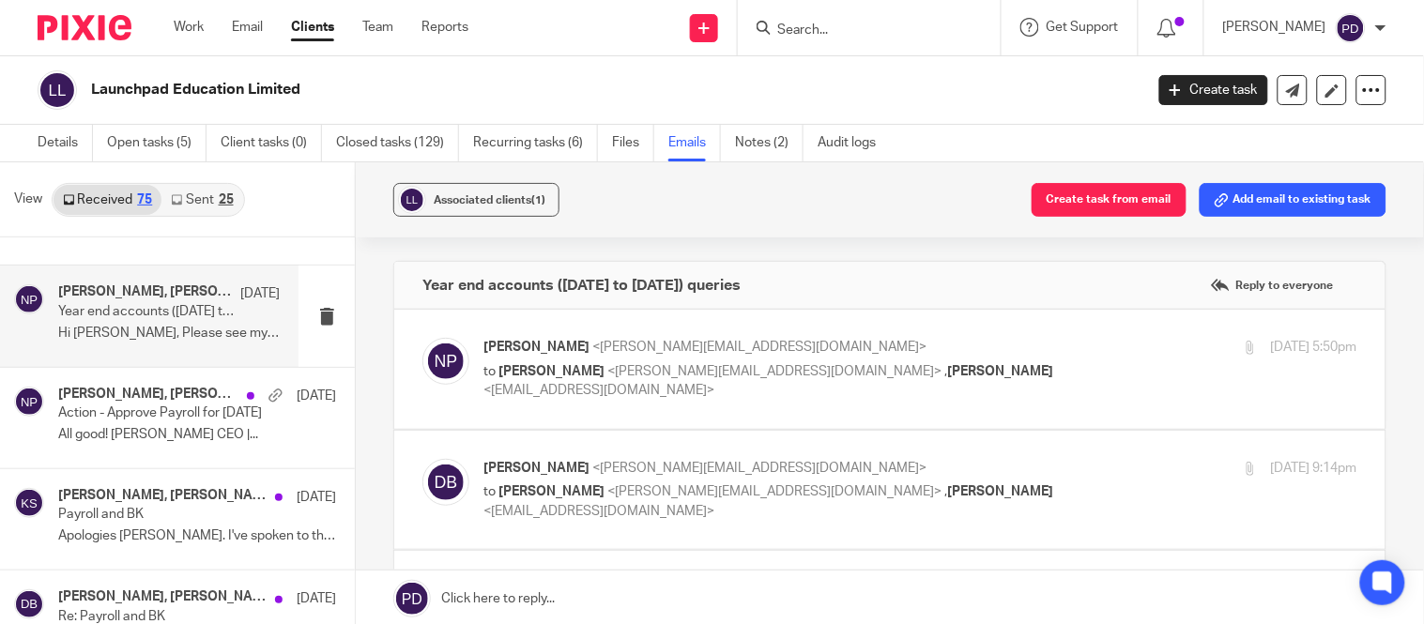
scroll to position [0, 0]
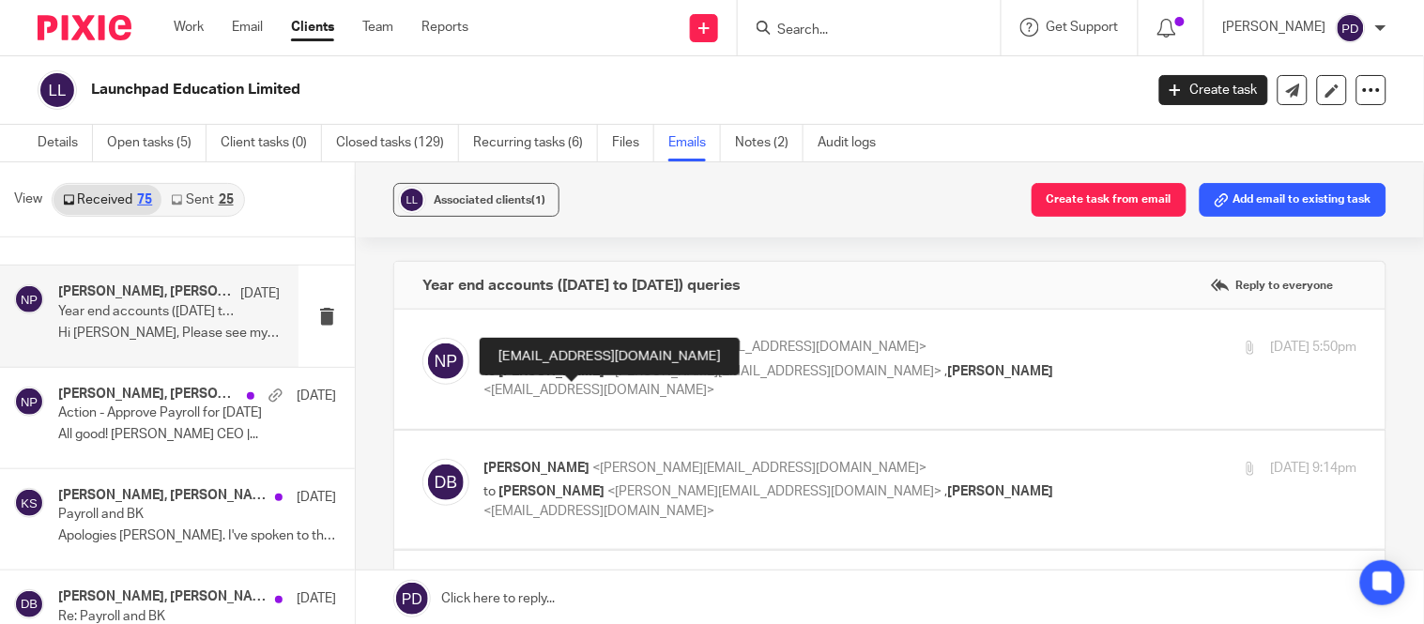
click at [587, 395] on span "<kian@jumpaccounting.co.uk>" at bounding box center [599, 390] width 231 height 13
checkbox input "true"
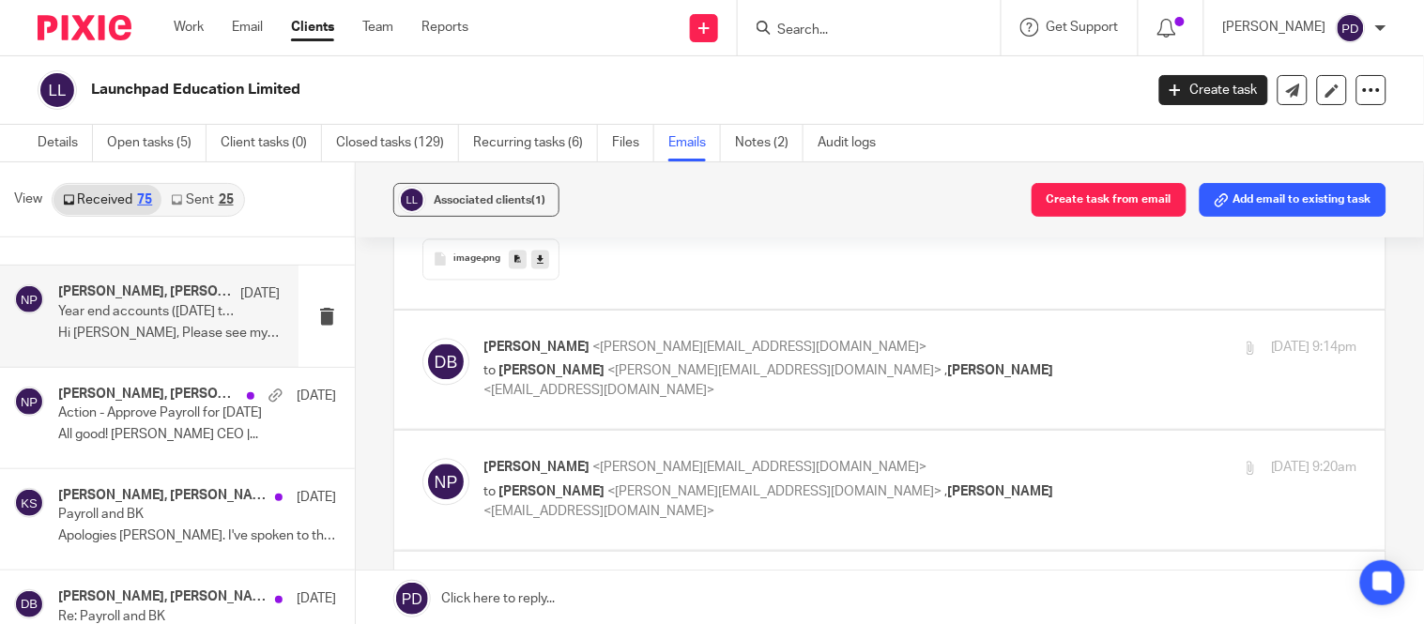
scroll to position [954, 0]
click at [577, 410] on label at bounding box center [890, 369] width 992 height 119
click at [423, 338] on input "checkbox" at bounding box center [422, 337] width 1 height 1
checkbox input "true"
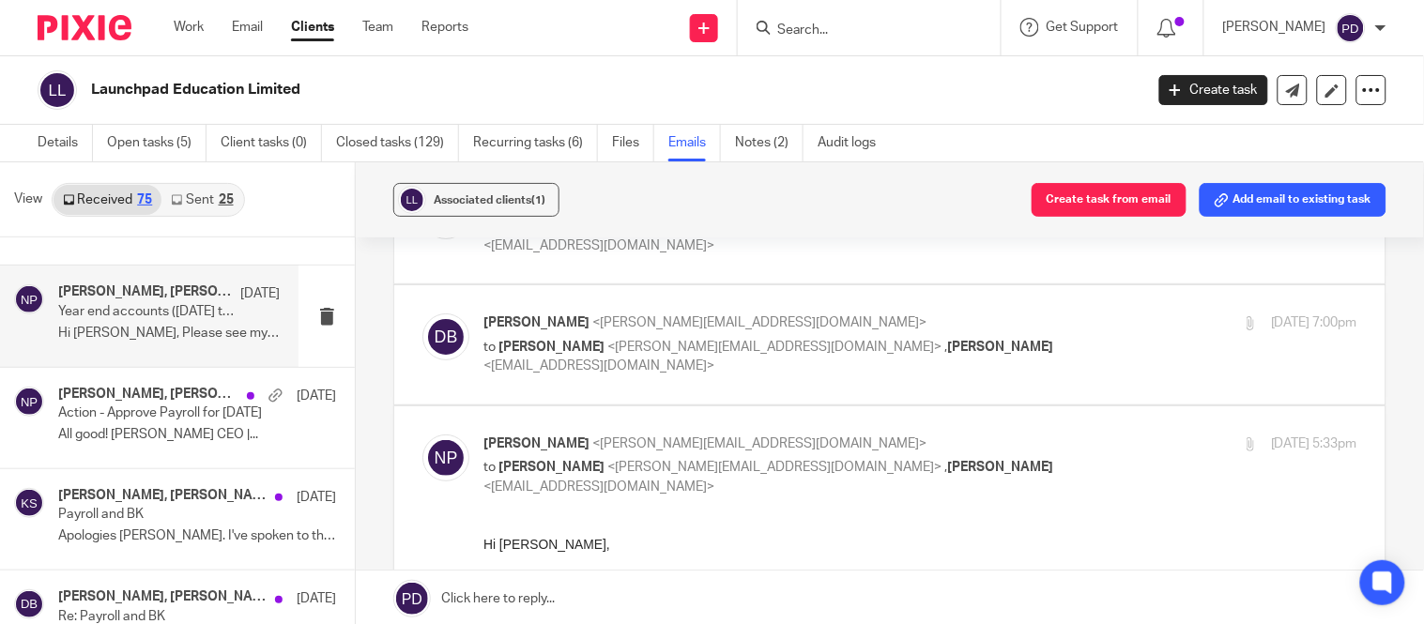
scroll to position [1829, 0]
click at [563, 387] on label at bounding box center [890, 344] width 992 height 119
click at [423, 313] on input "checkbox" at bounding box center [422, 312] width 1 height 1
checkbox input "true"
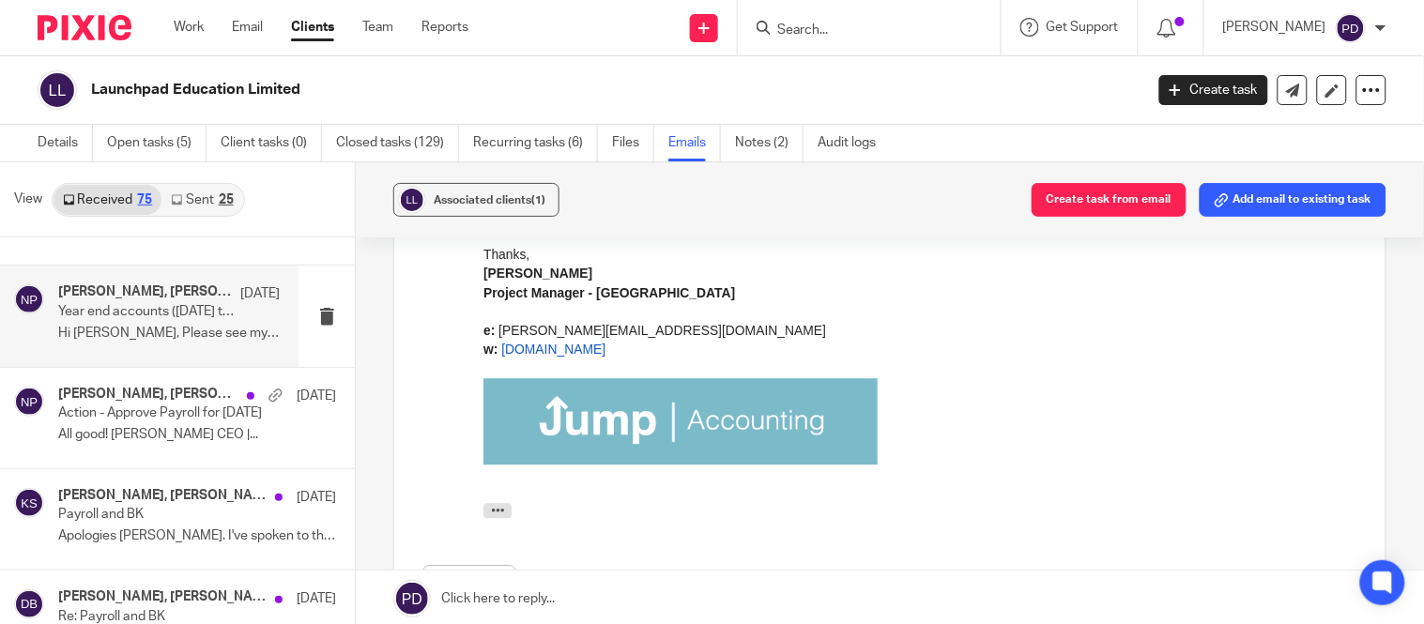
scroll to position [3385, 0]
